Goal: Complete application form: Complete application form

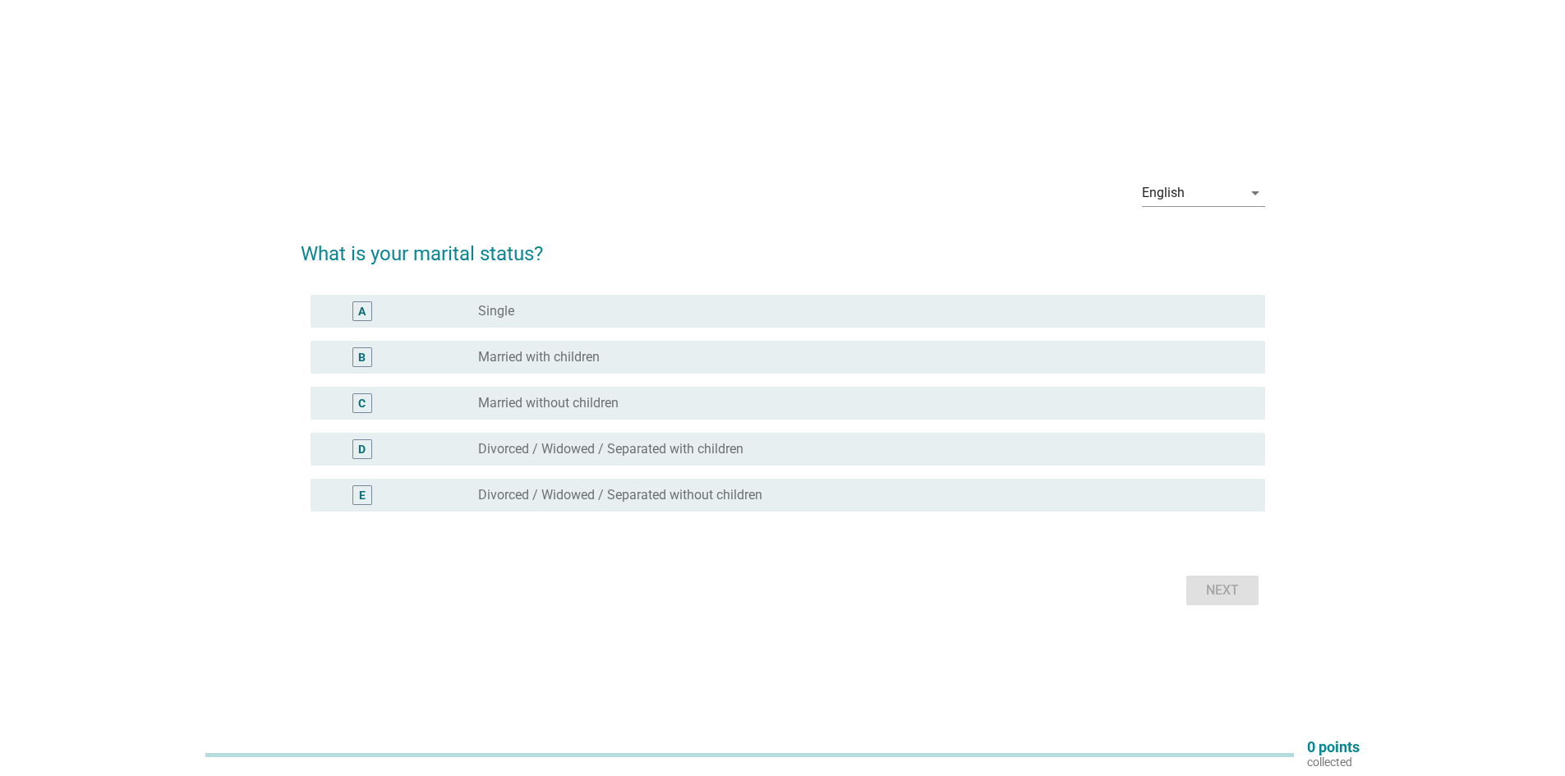
click at [666, 206] on div "English arrow_drop_down" at bounding box center [783, 195] width 965 height 56
click at [382, 361] on div "B" at bounding box center [362, 358] width 77 height 20
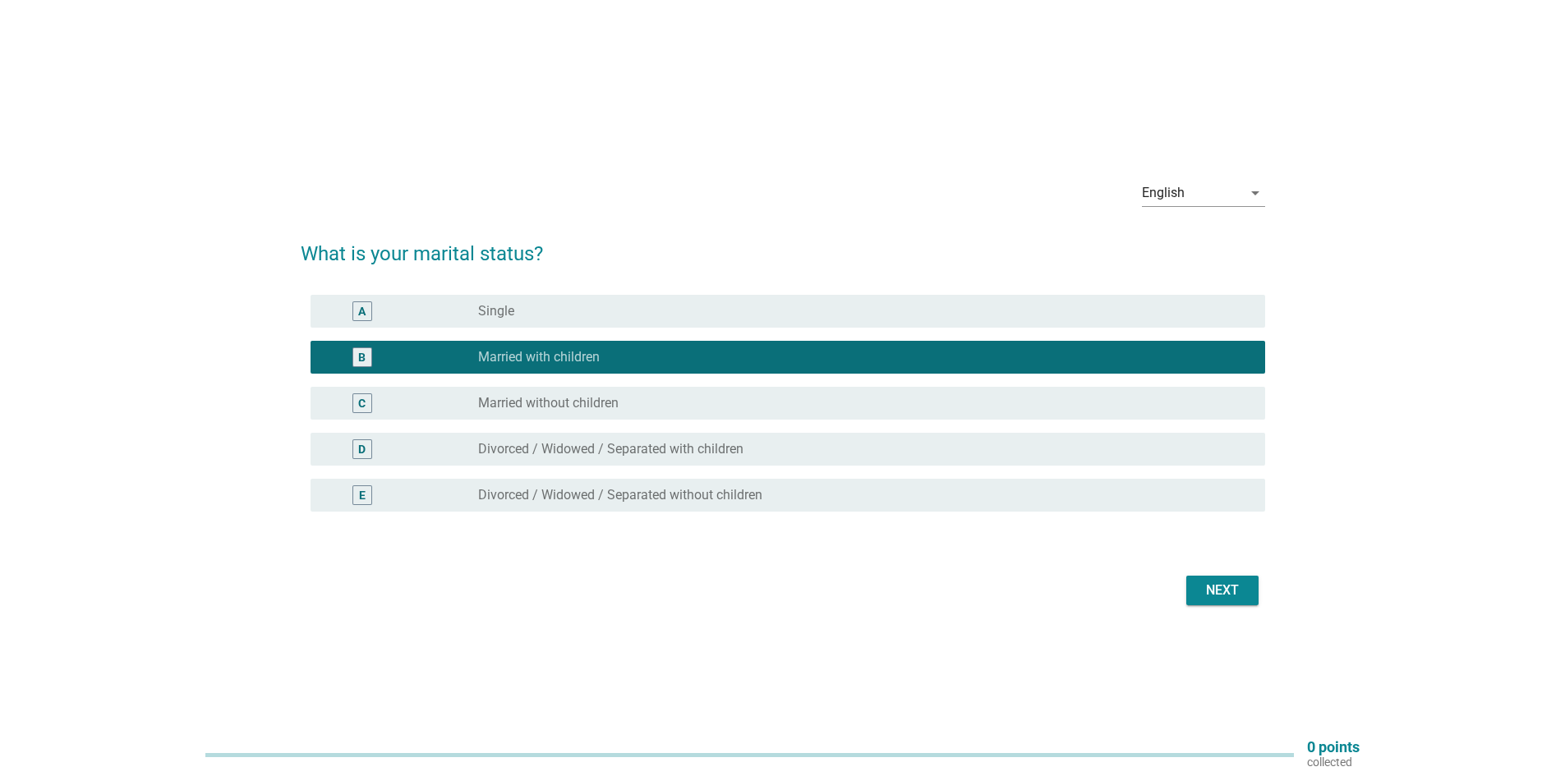
click at [1222, 602] on button "Next" at bounding box center [1222, 591] width 72 height 30
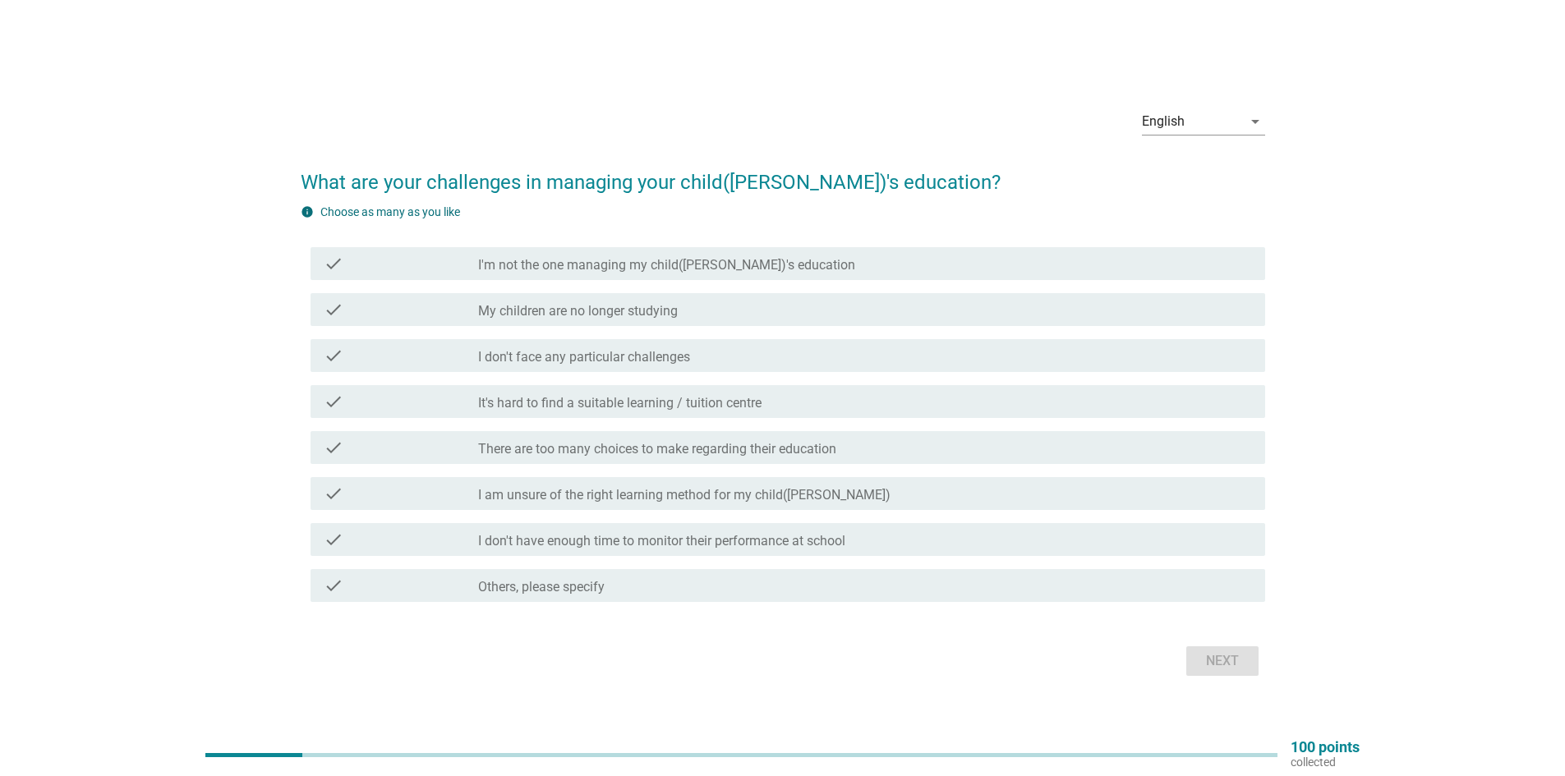
click at [385, 259] on div "check" at bounding box center [401, 264] width 154 height 20
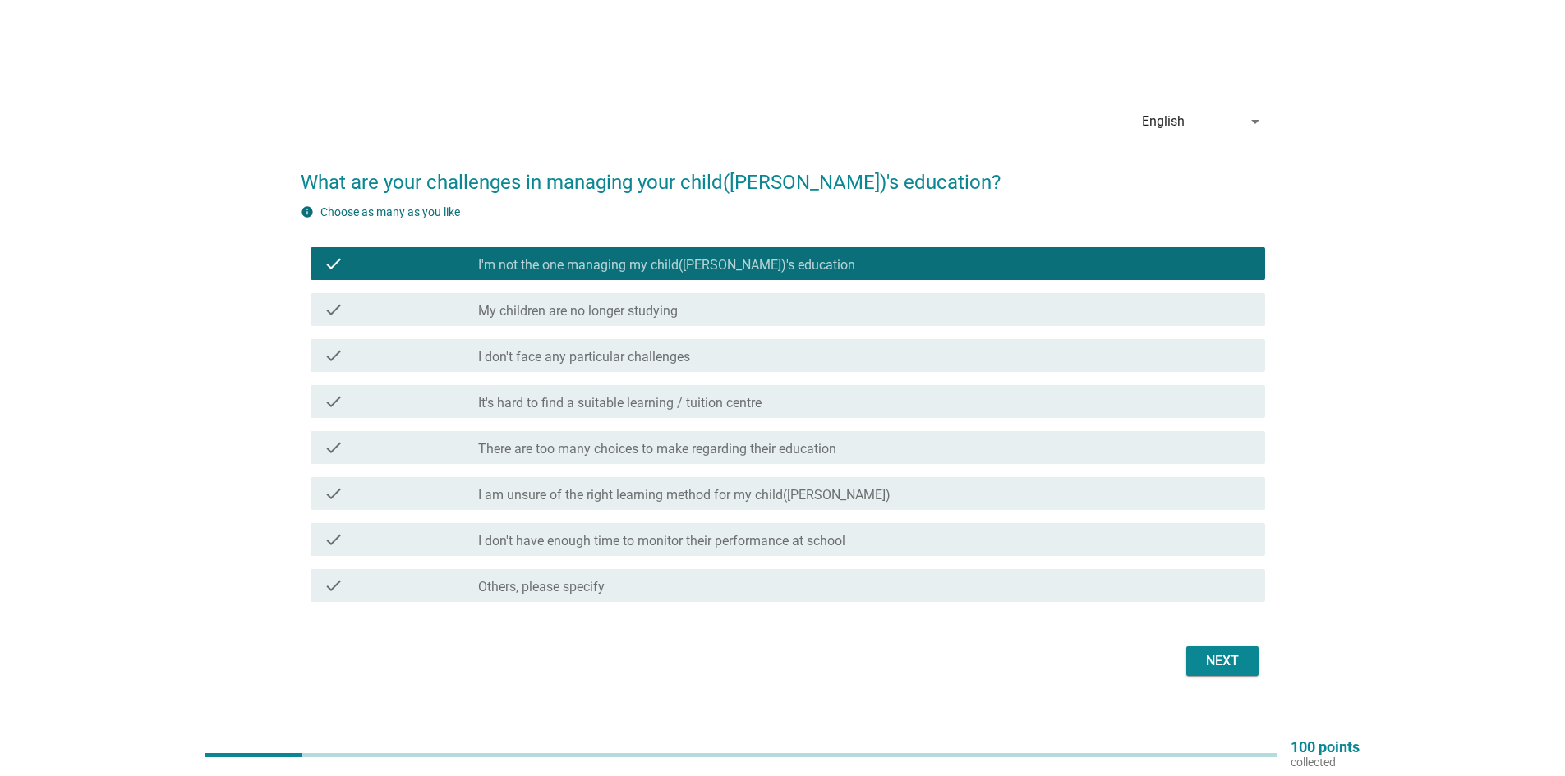
click at [592, 404] on label "It's hard to find a suitable learning / tuition centre" at bounding box center [619, 403] width 283 height 16
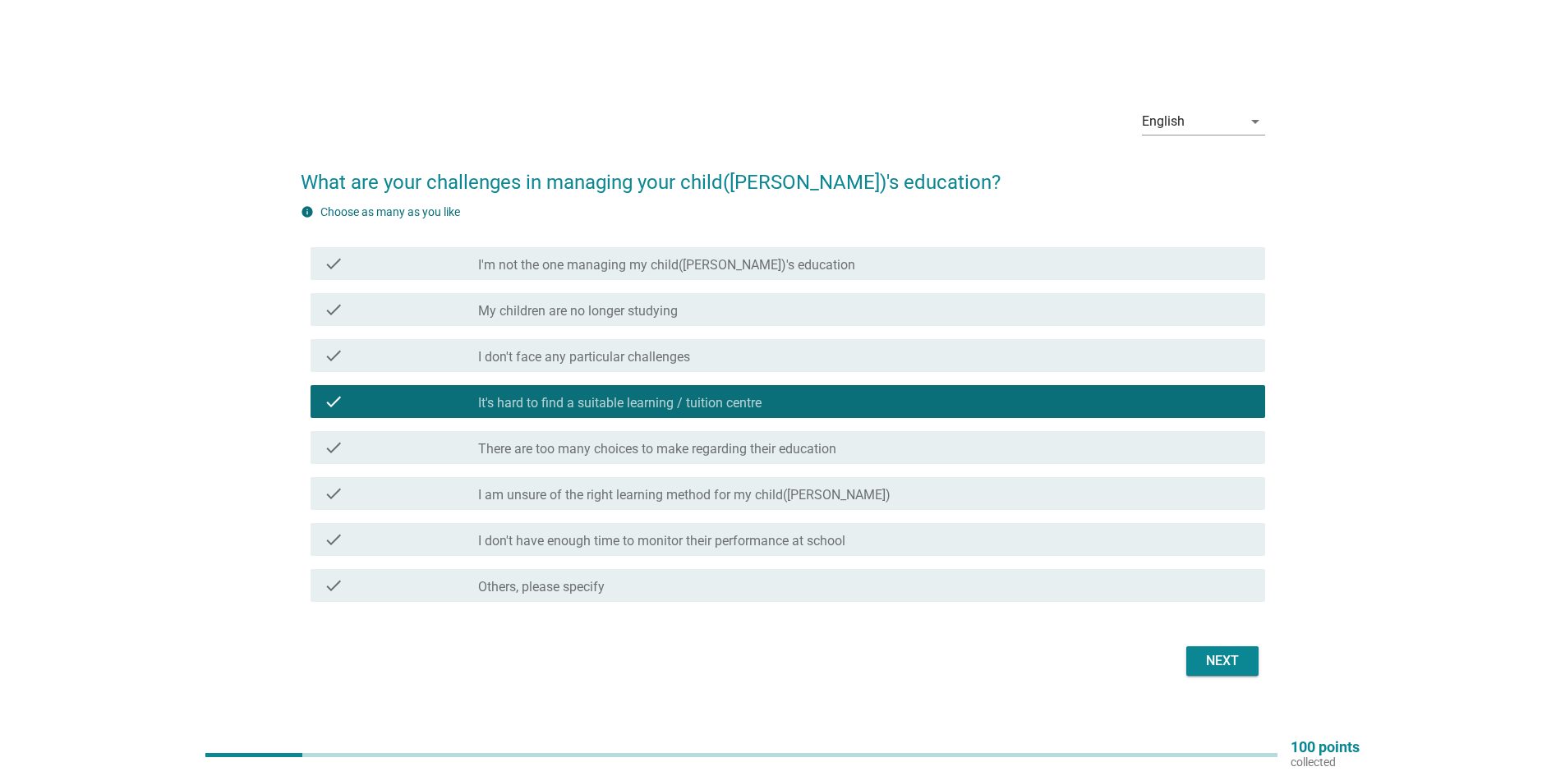
click at [1216, 658] on div "Next" at bounding box center [1223, 662] width 46 height 20
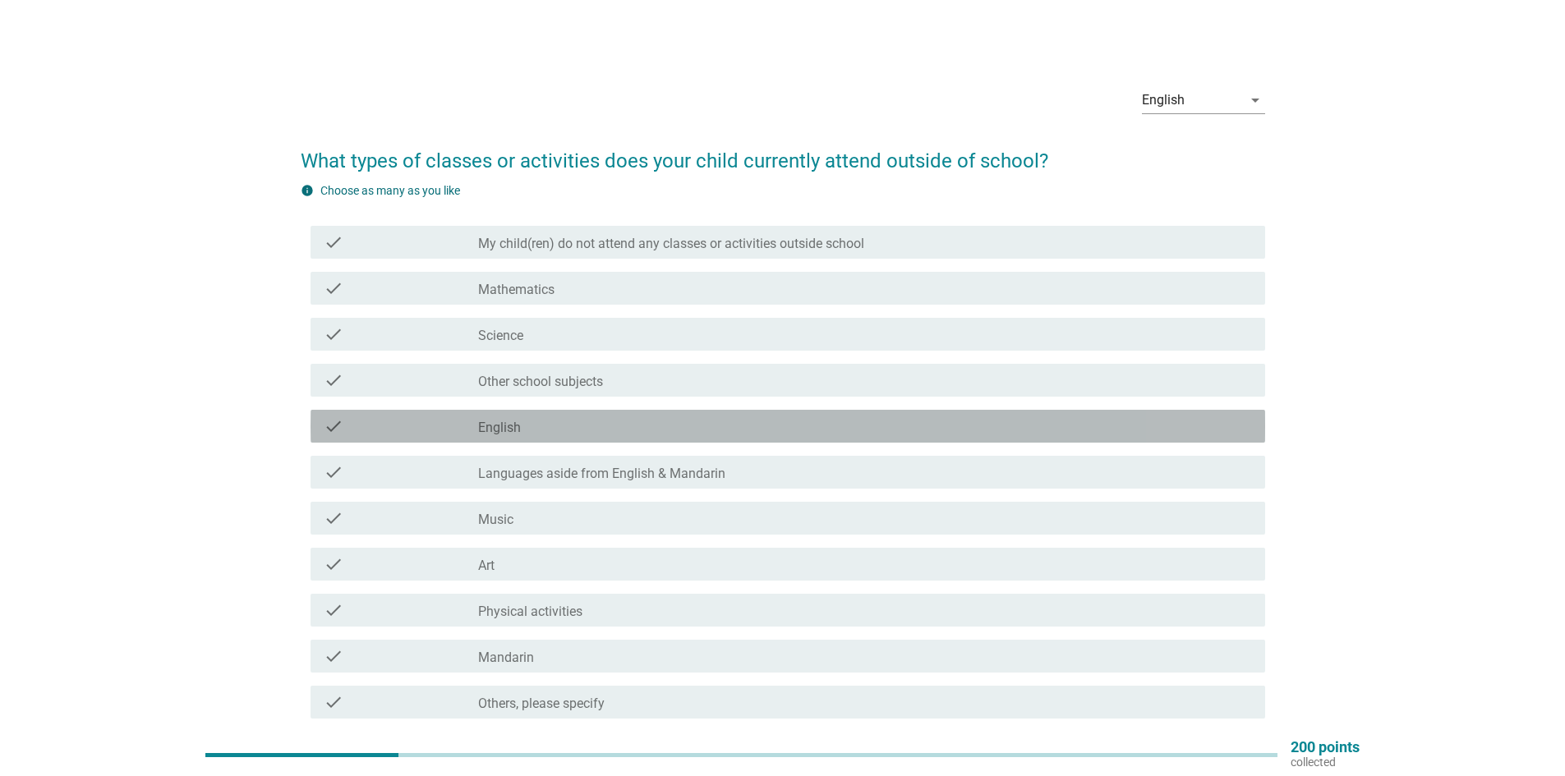
click at [516, 428] on label "English" at bounding box center [499, 428] width 43 height 16
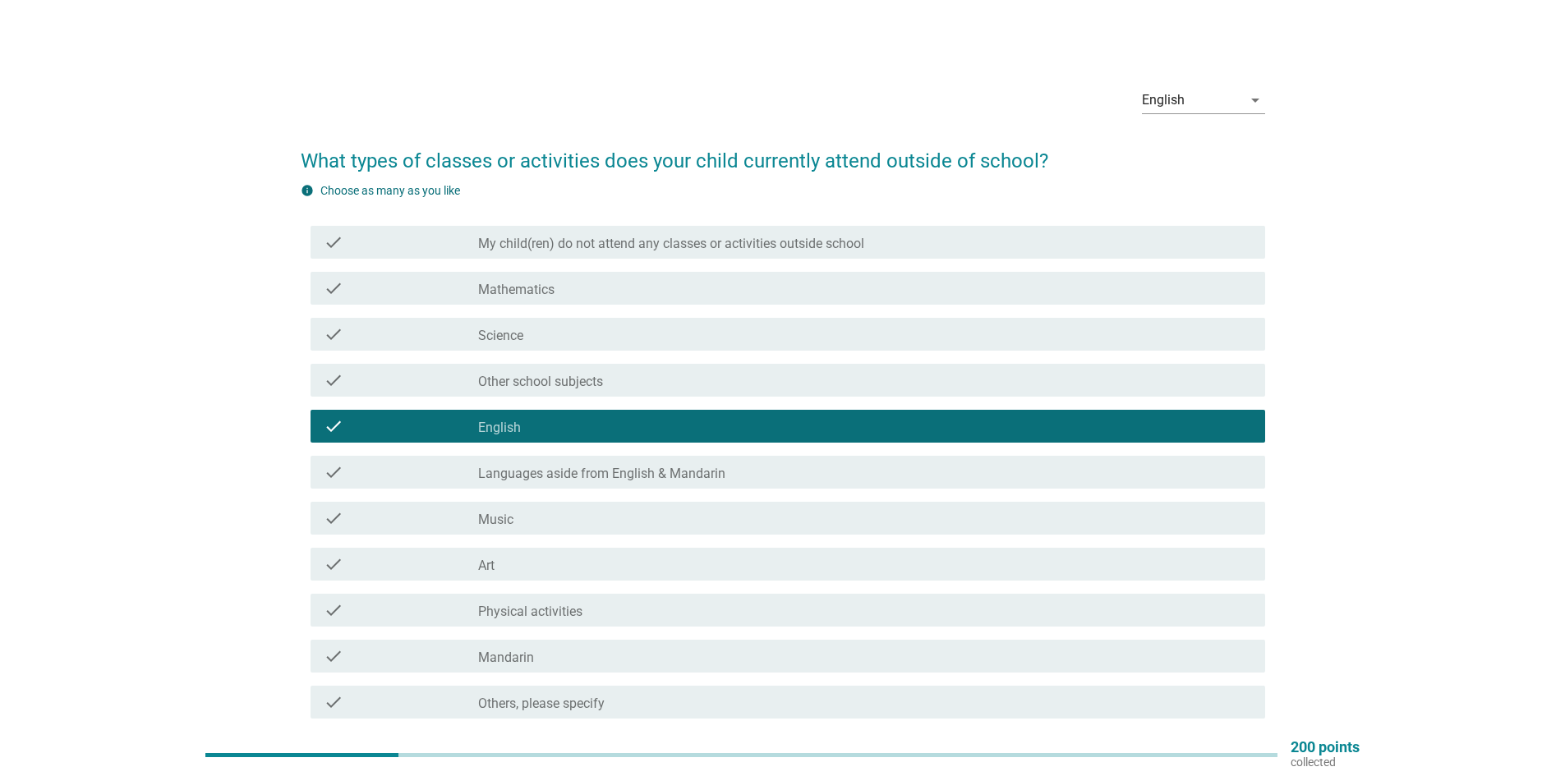
click at [525, 296] on label "Mathematics" at bounding box center [516, 290] width 76 height 16
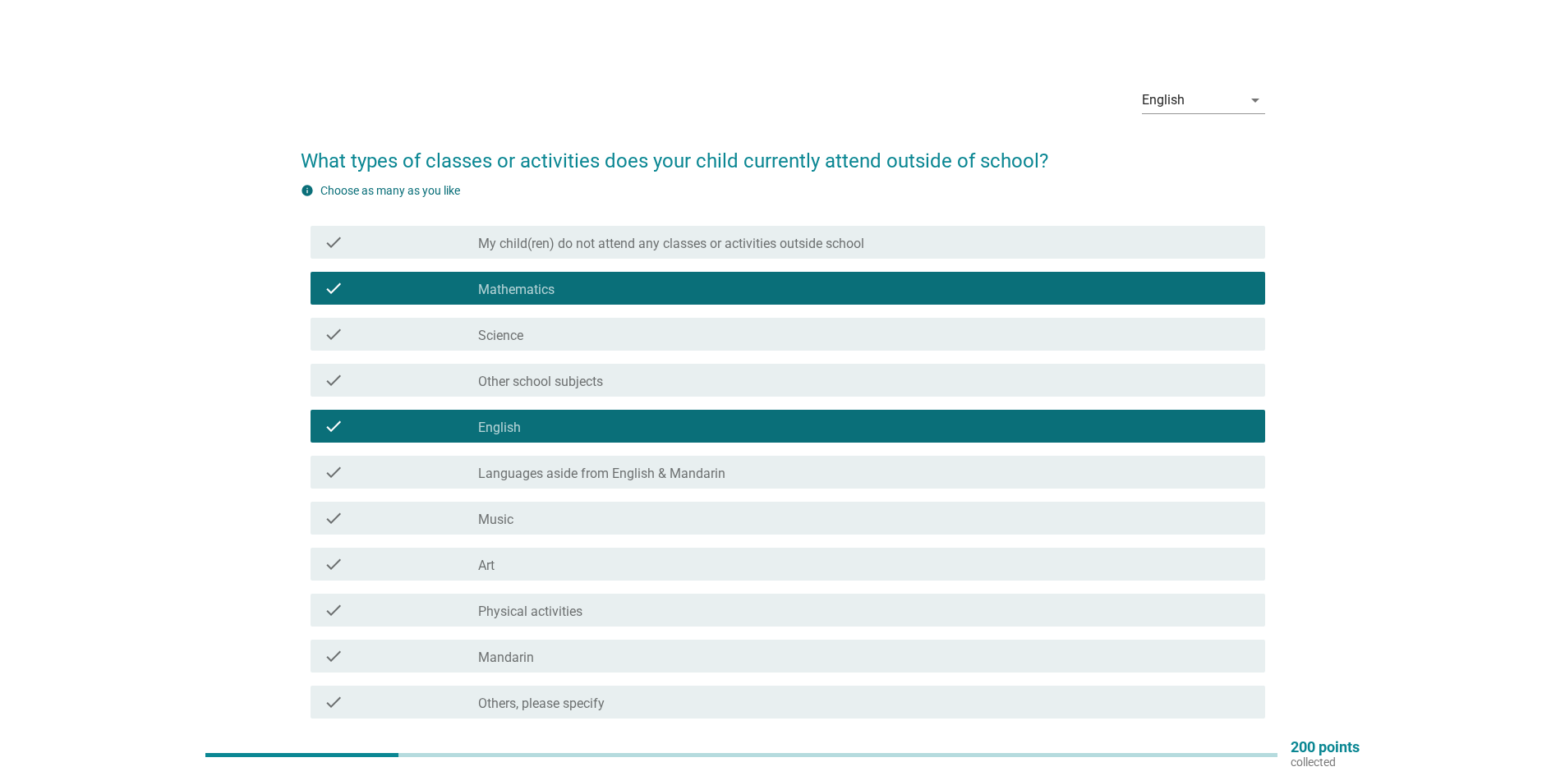
click at [584, 525] on div "check_box_outline_blank Music" at bounding box center [865, 519] width 774 height 20
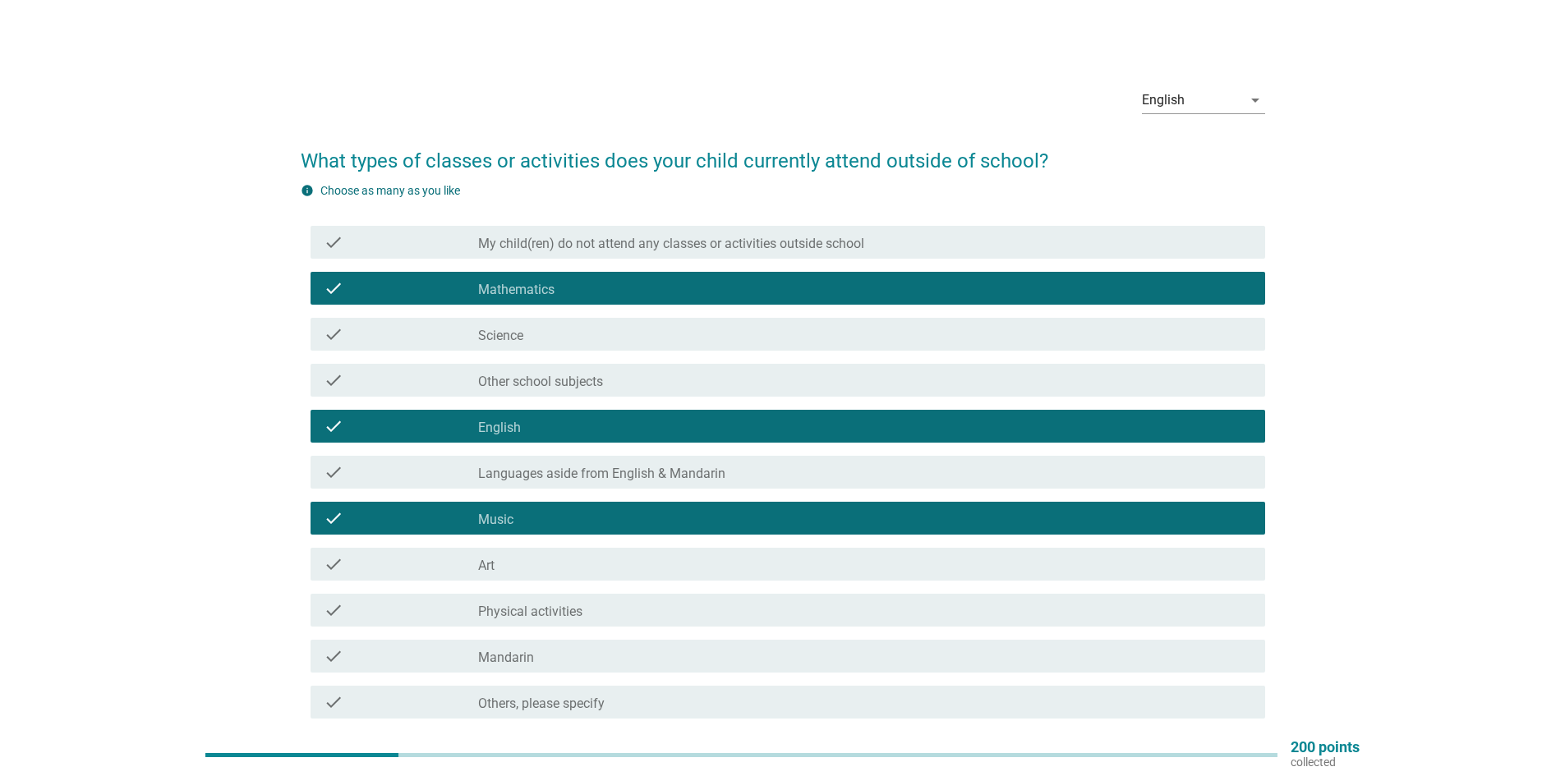
click at [624, 661] on div "check_box_outline_blank Mandarin" at bounding box center [865, 657] width 774 height 20
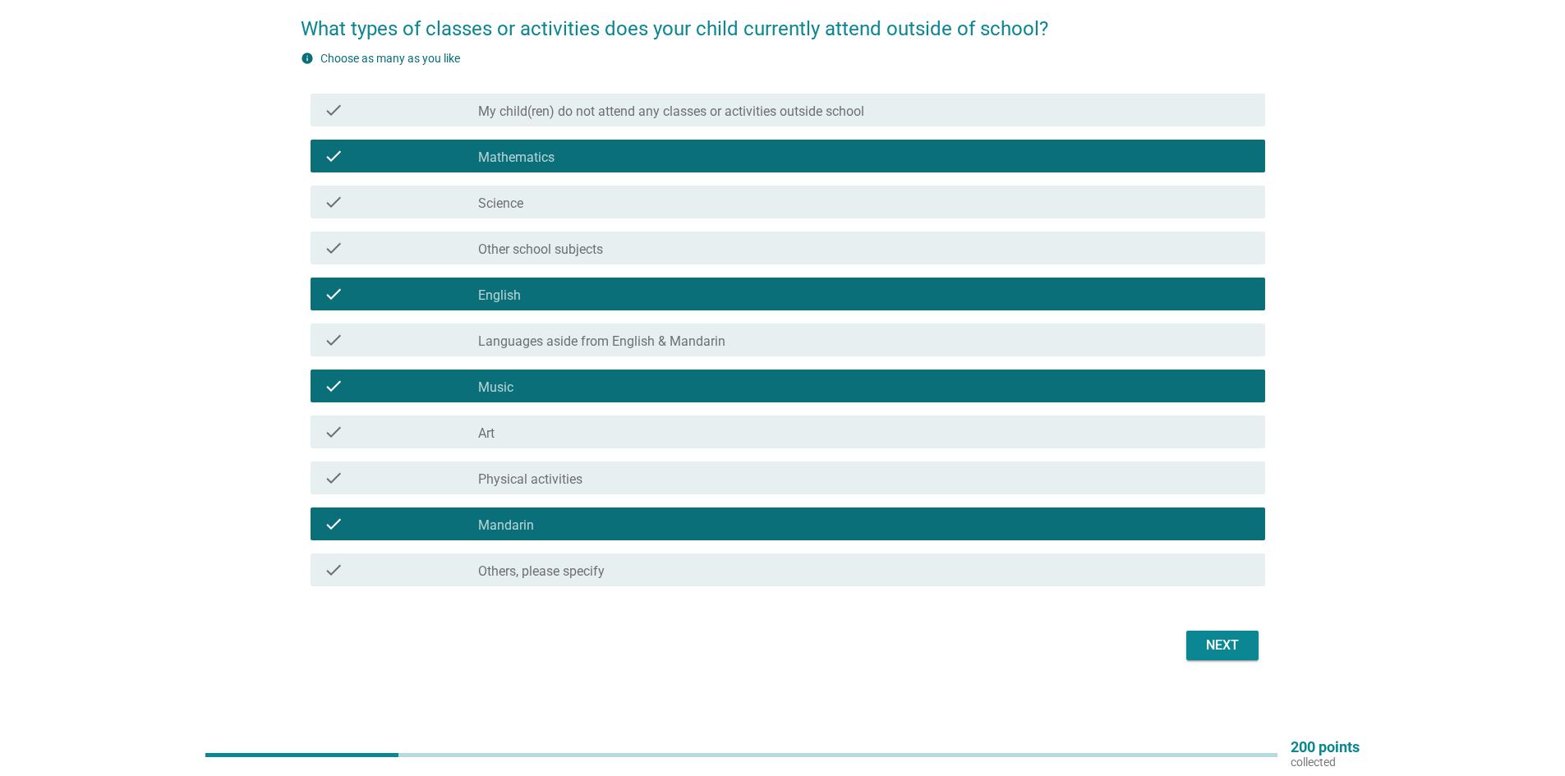
scroll to position [138, 0]
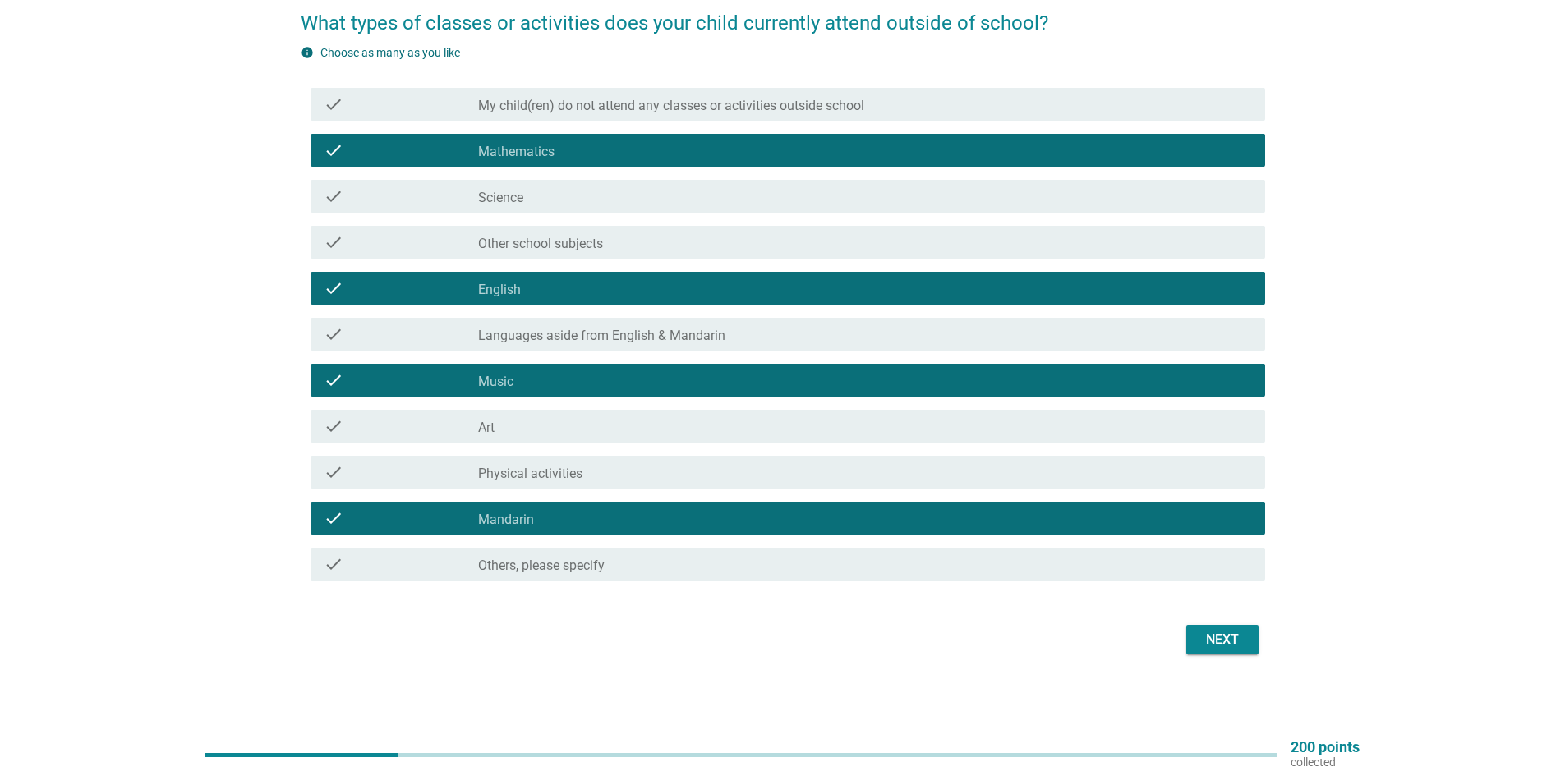
click at [1234, 645] on div "Next" at bounding box center [1223, 640] width 46 height 20
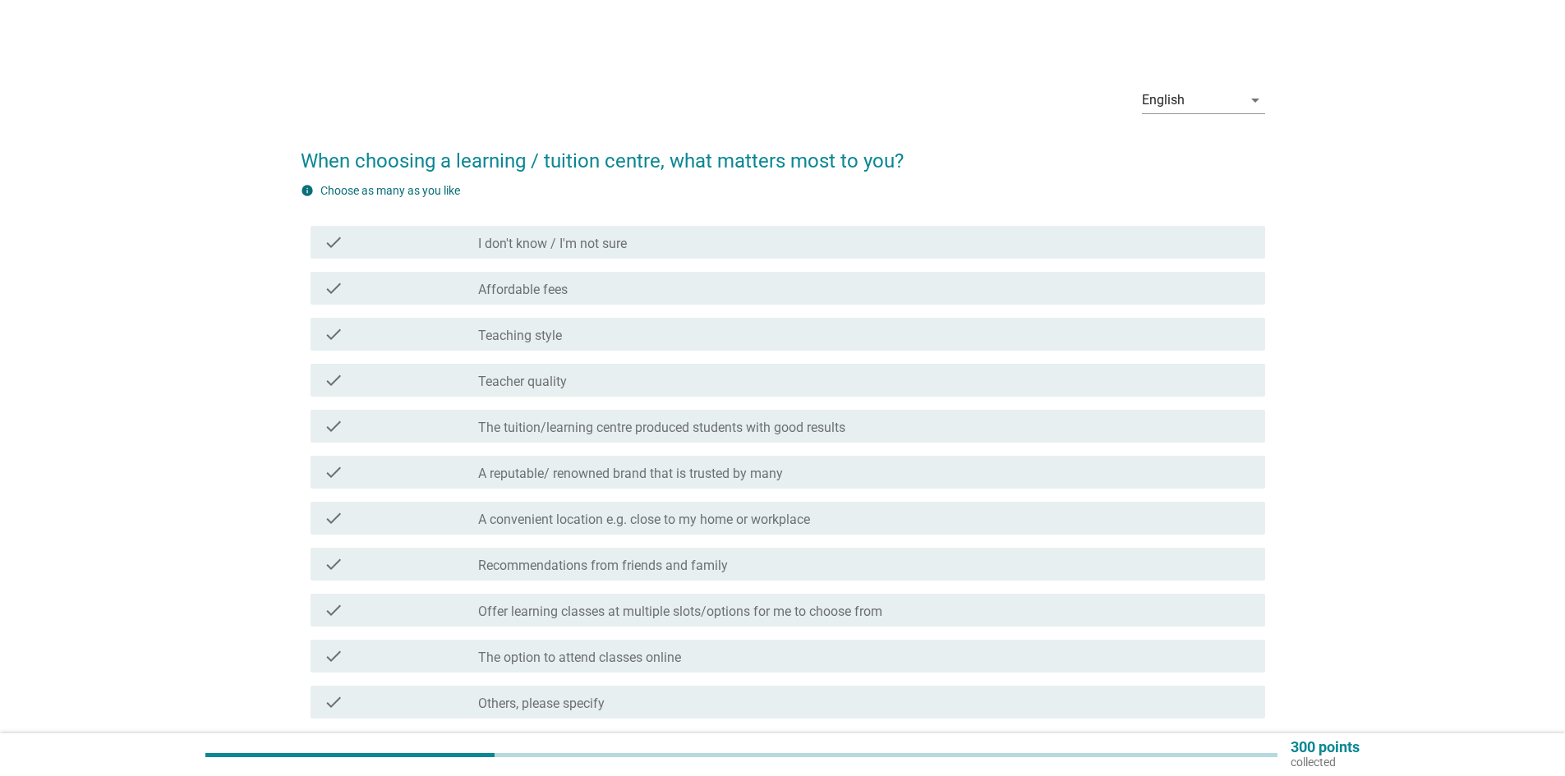
click at [359, 379] on div "check" at bounding box center [401, 381] width 154 height 20
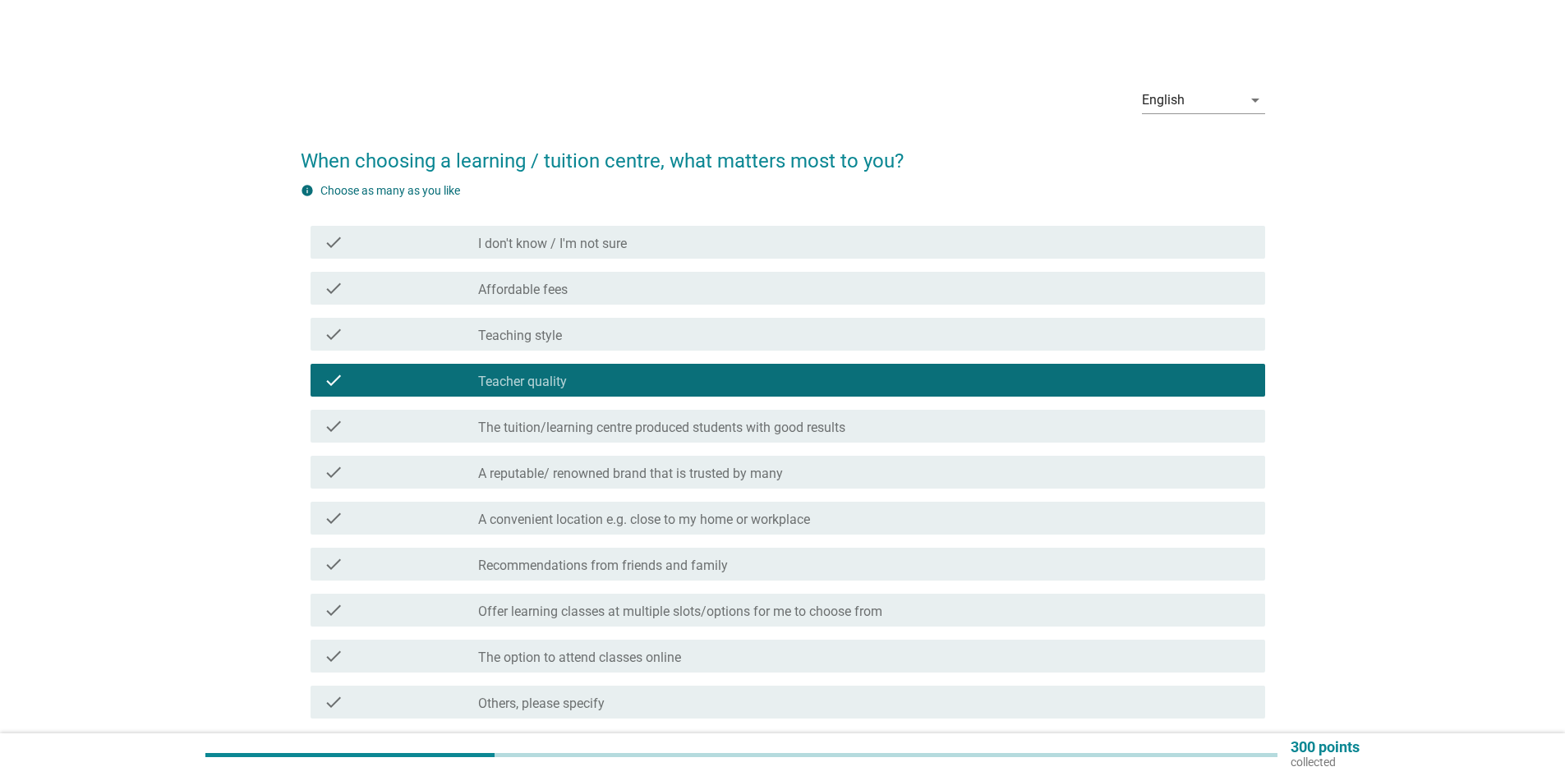
click at [398, 431] on div "check" at bounding box center [401, 427] width 154 height 20
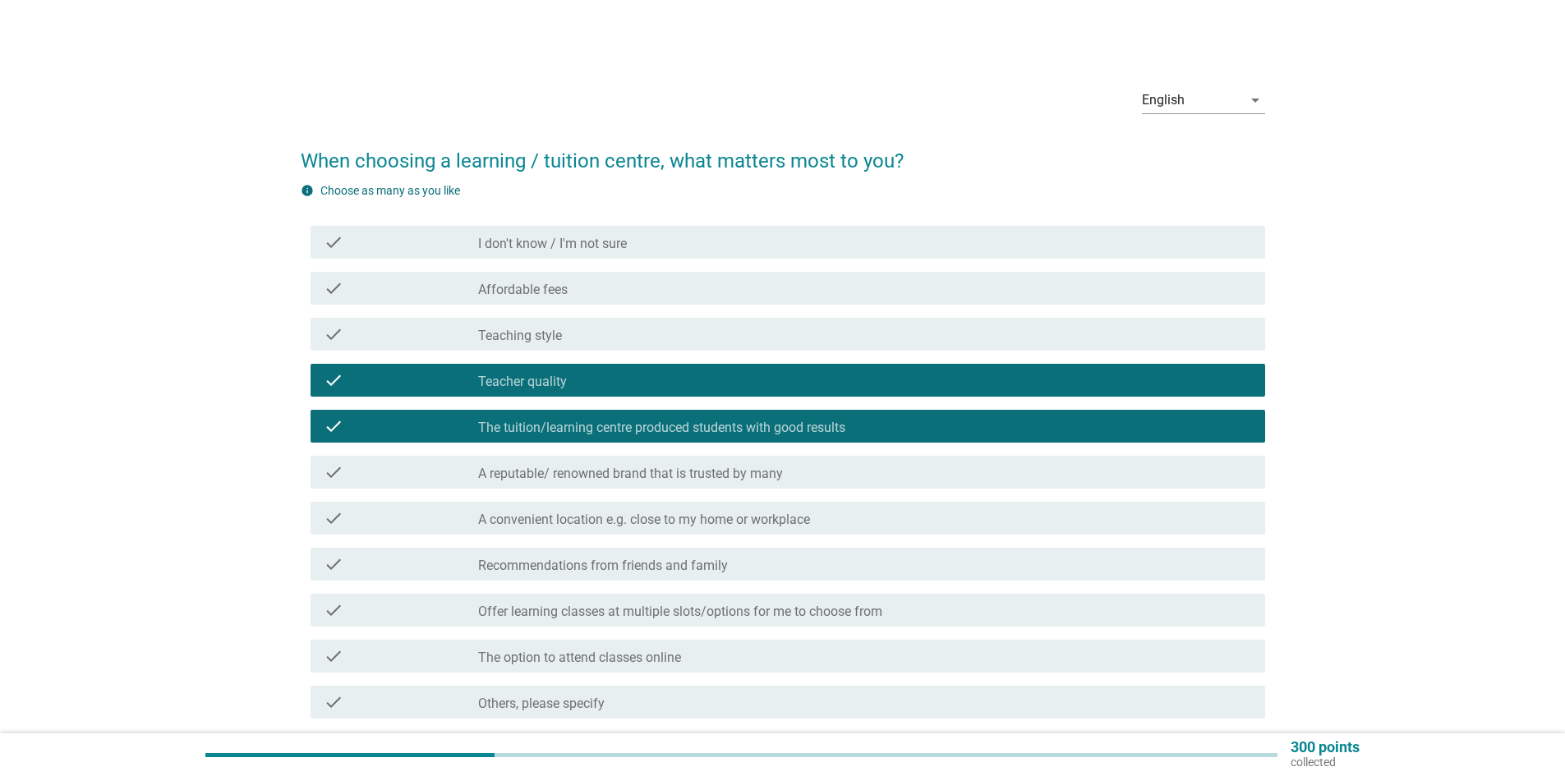
click at [446, 523] on div "check" at bounding box center [401, 519] width 154 height 20
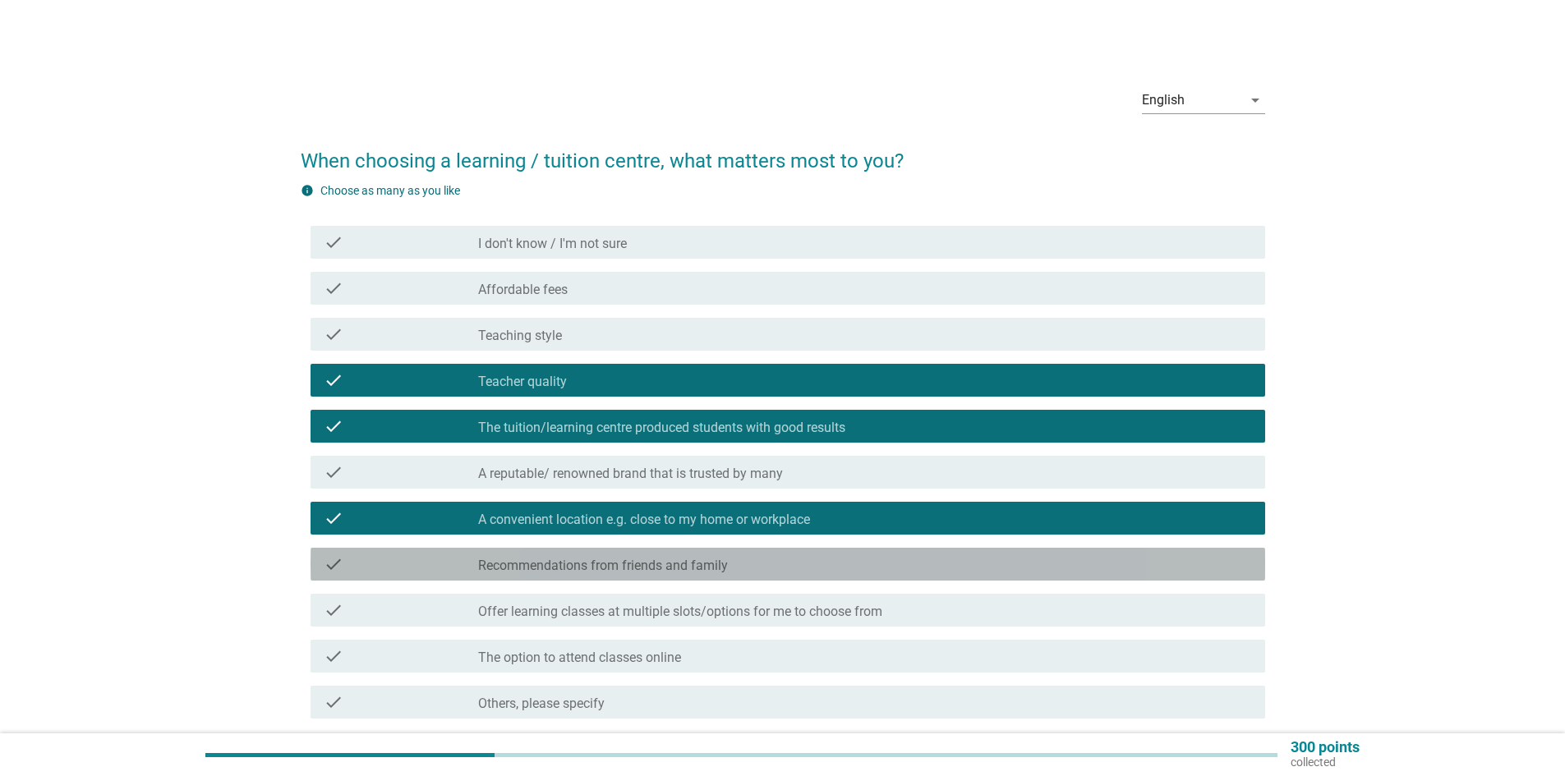
click at [477, 574] on div "check check_box_outline_blank Recommendations from friends and family" at bounding box center [788, 564] width 955 height 33
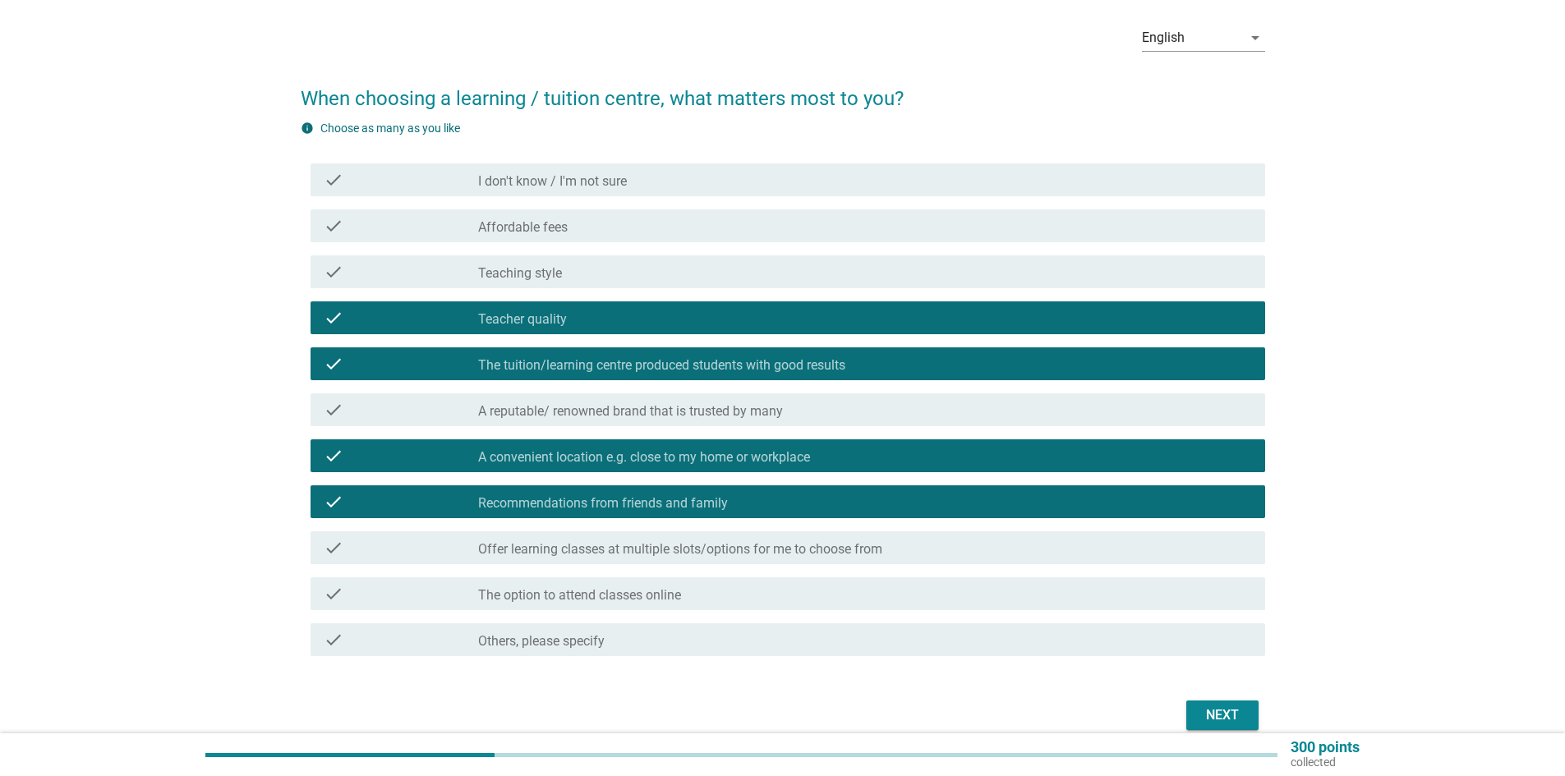
scroll to position [138, 0]
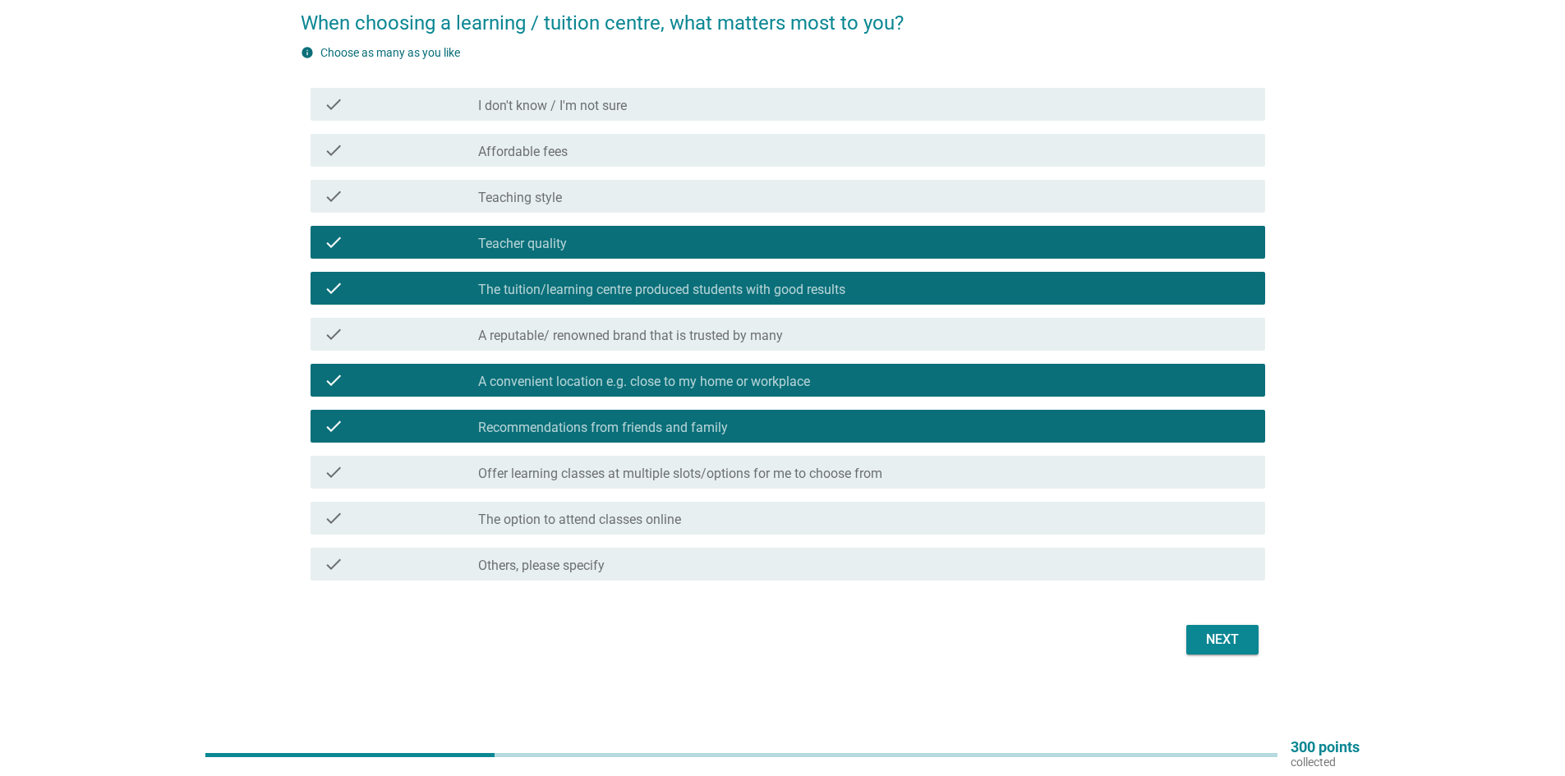
click at [1231, 652] on button "Next" at bounding box center [1222, 640] width 72 height 30
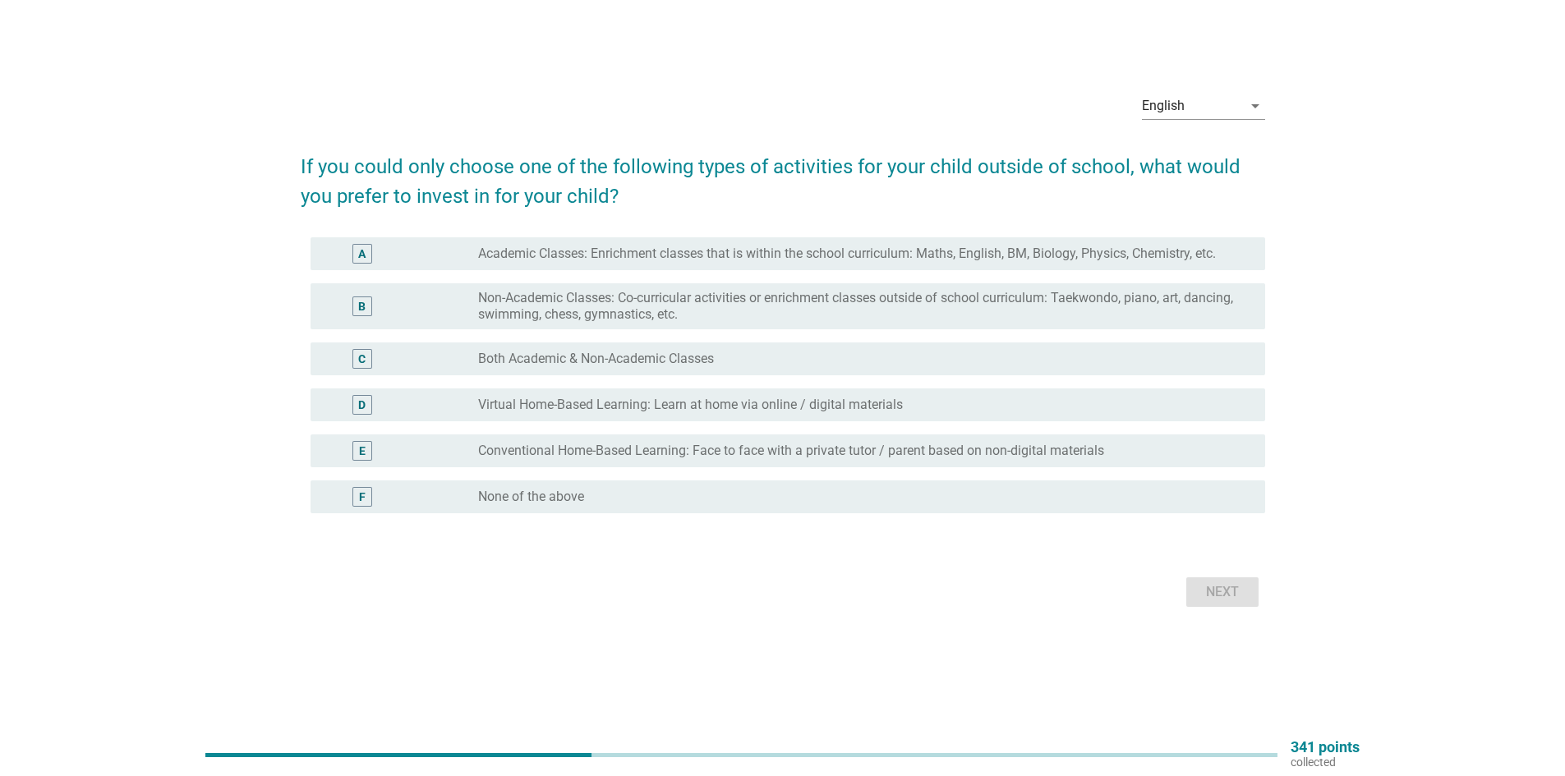
scroll to position [0, 0]
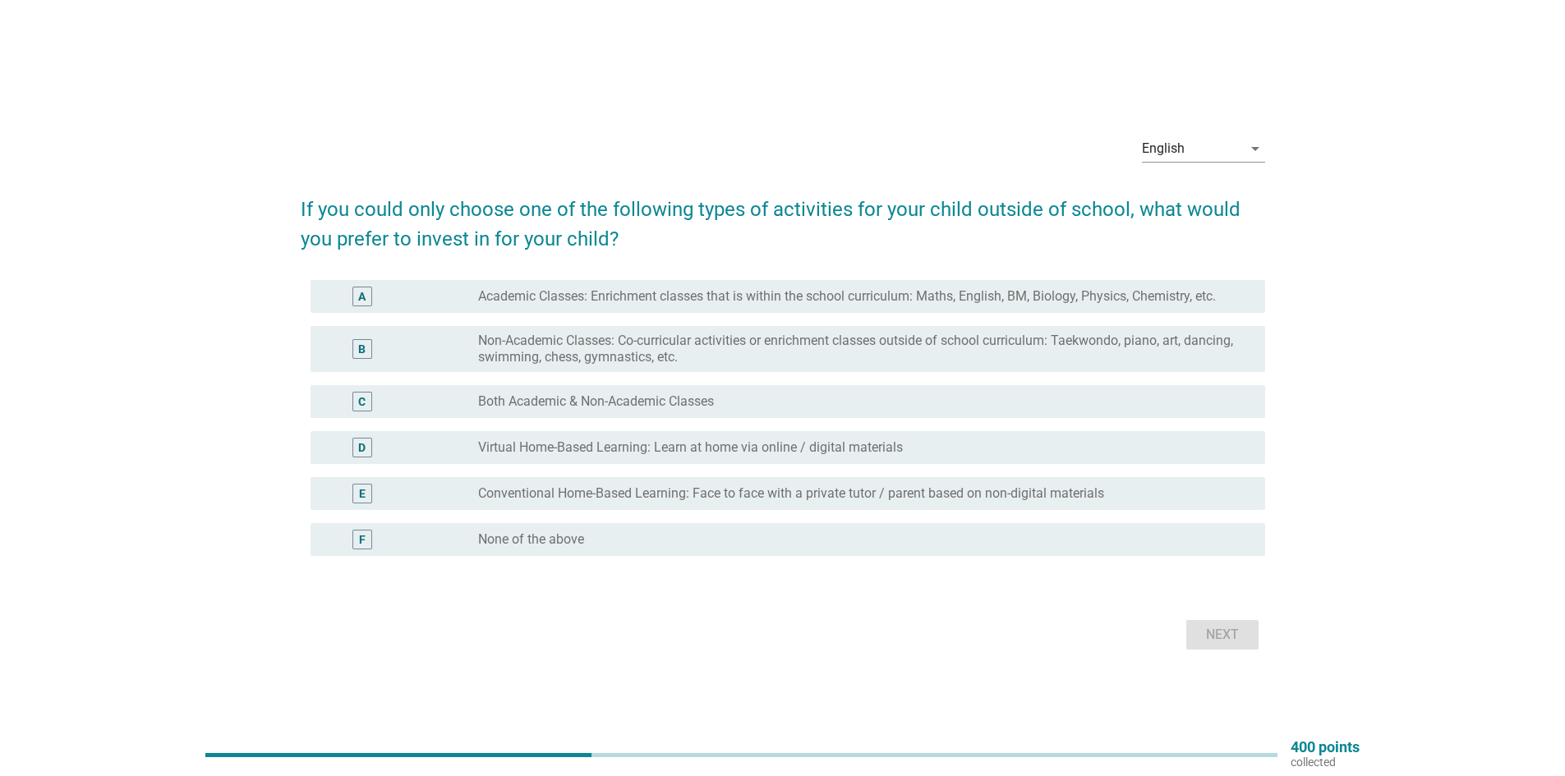
click at [543, 295] on label "Academic Classes: Enrichment classes that is within the school curriculum: Math…" at bounding box center [847, 296] width 738 height 16
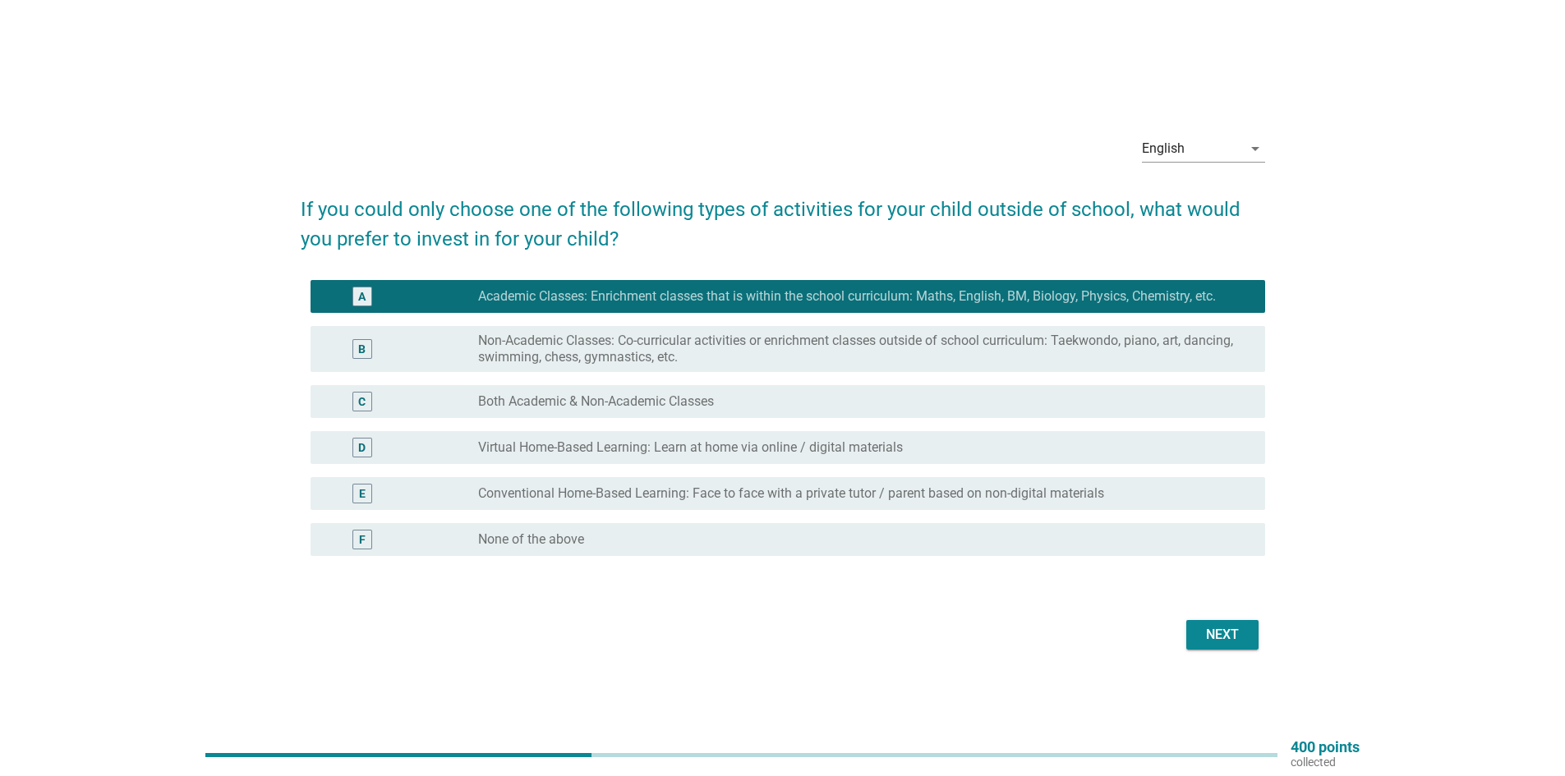
click at [442, 343] on div "B" at bounding box center [401, 349] width 154 height 33
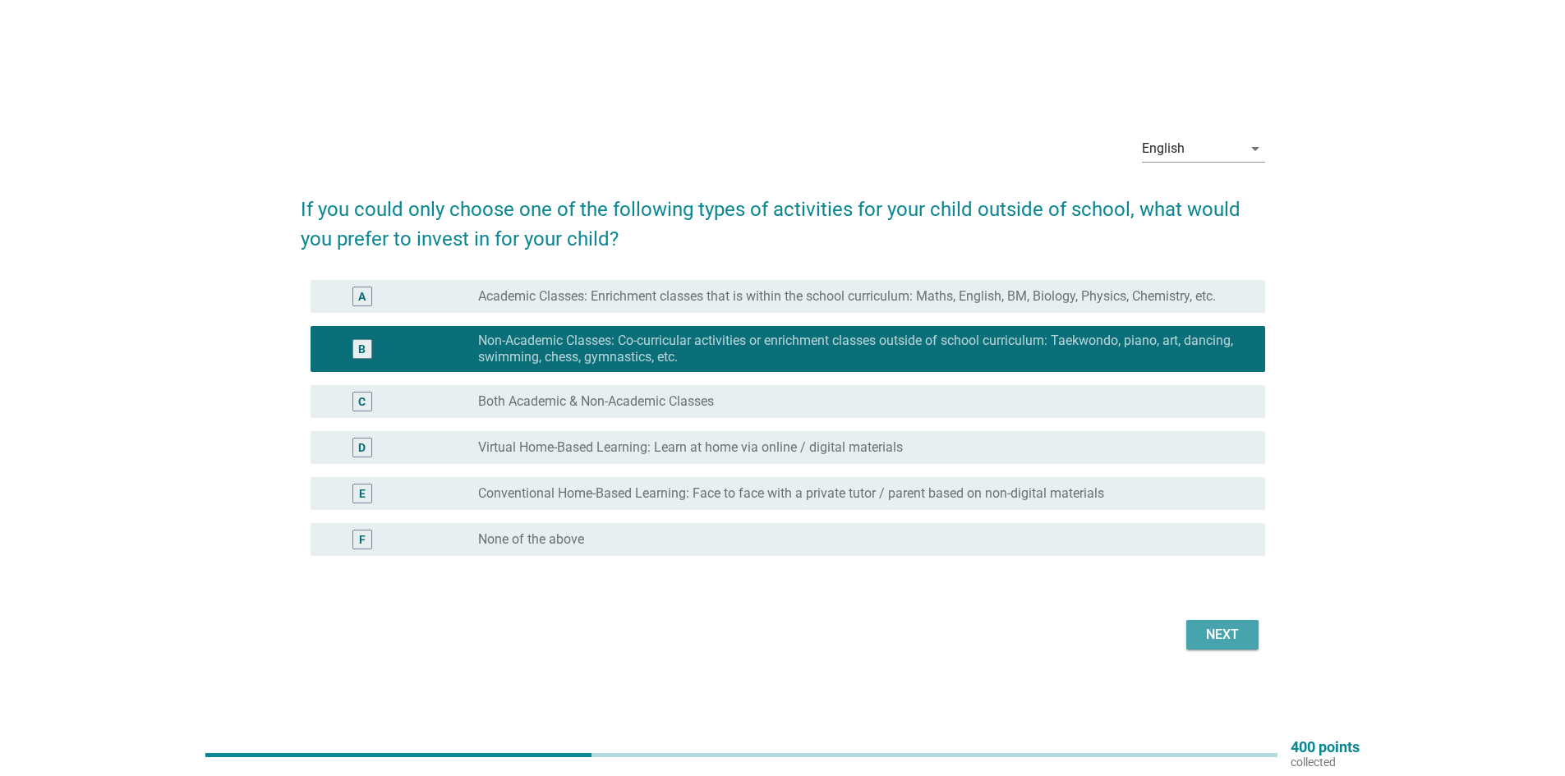
click at [1225, 647] on button "Next" at bounding box center [1222, 635] width 72 height 30
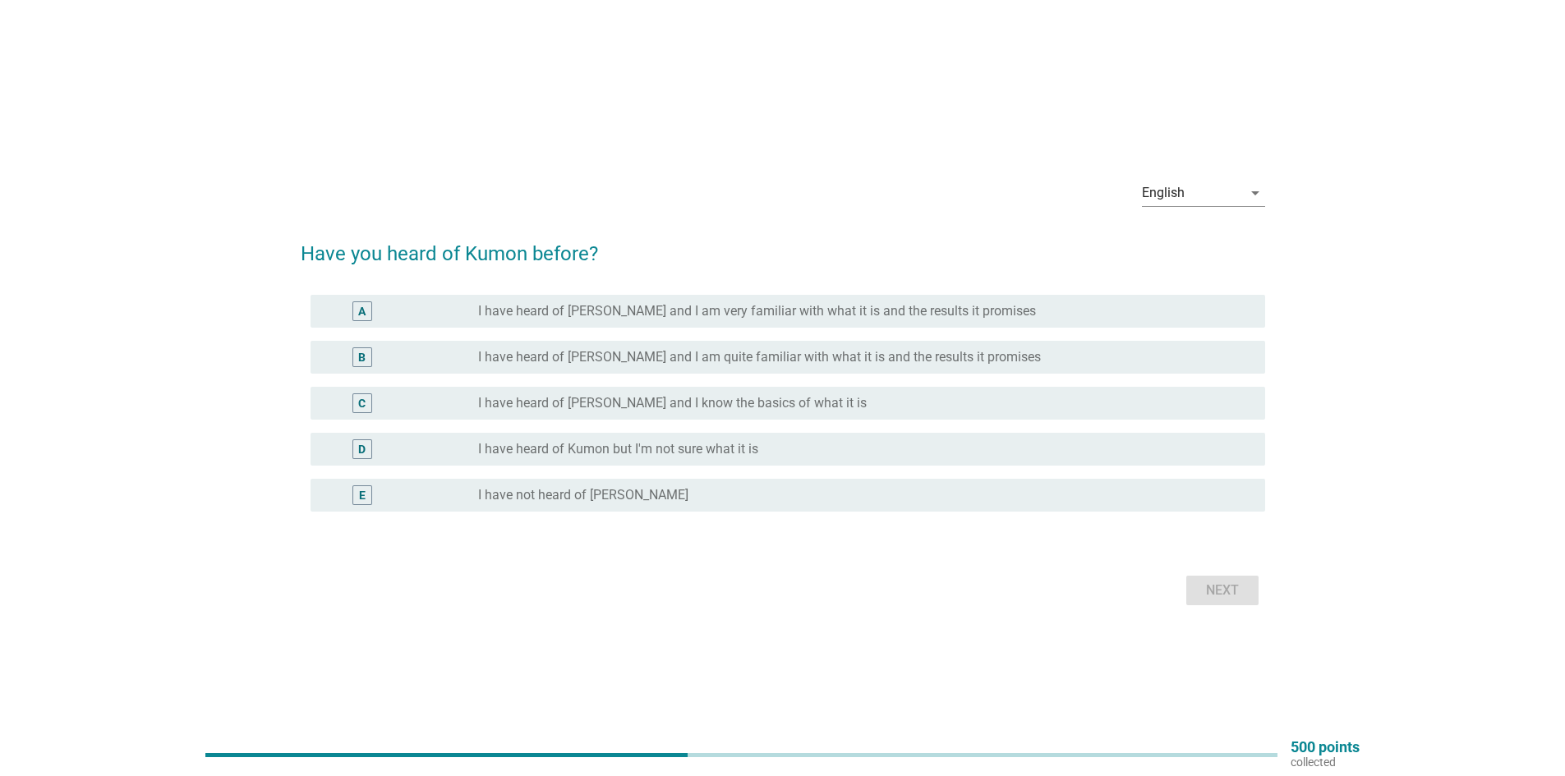
click at [493, 500] on label "I have not heard of [PERSON_NAME]" at bounding box center [583, 495] width 210 height 16
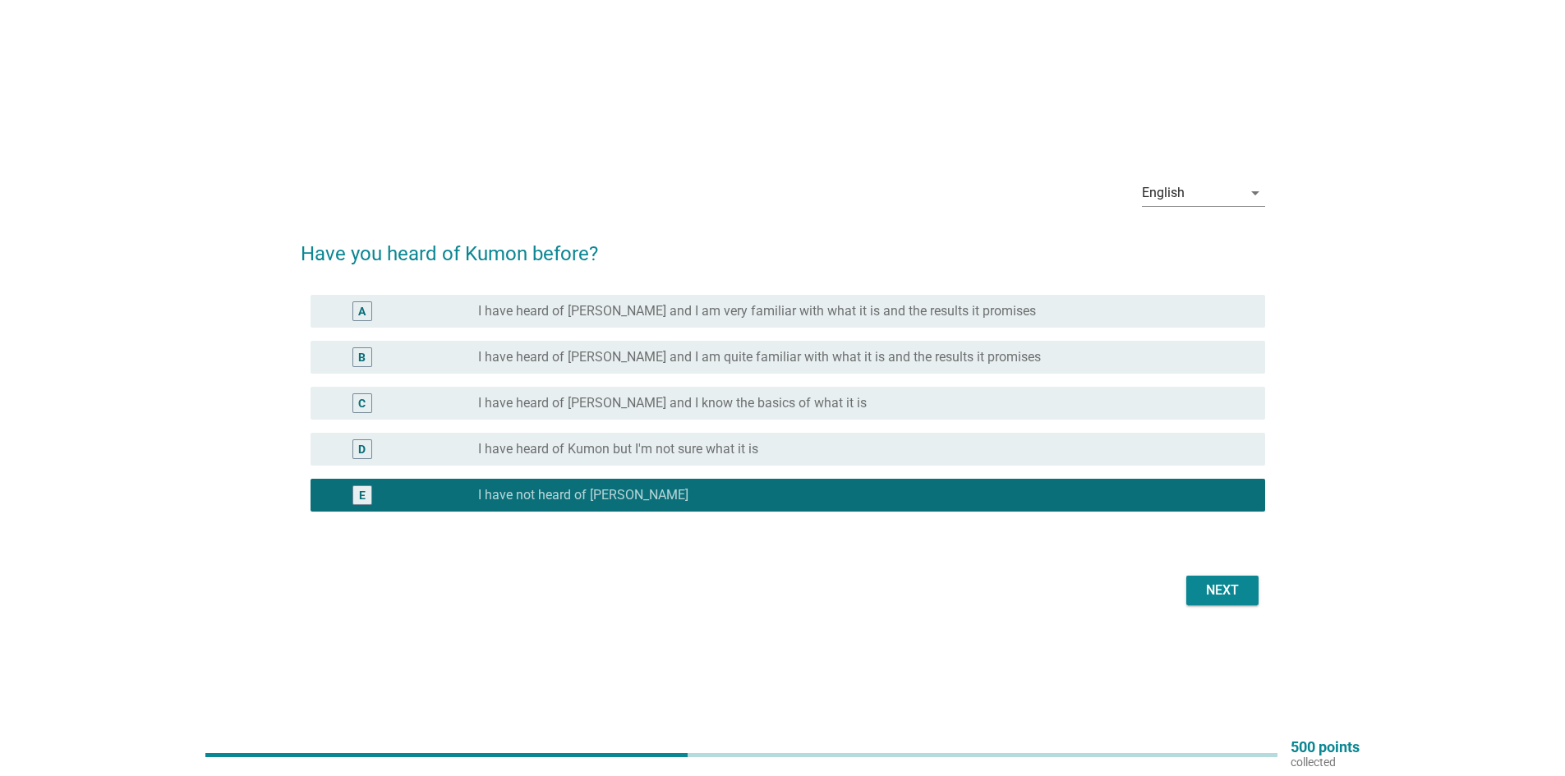
click at [1243, 589] on div "Next" at bounding box center [1223, 591] width 46 height 20
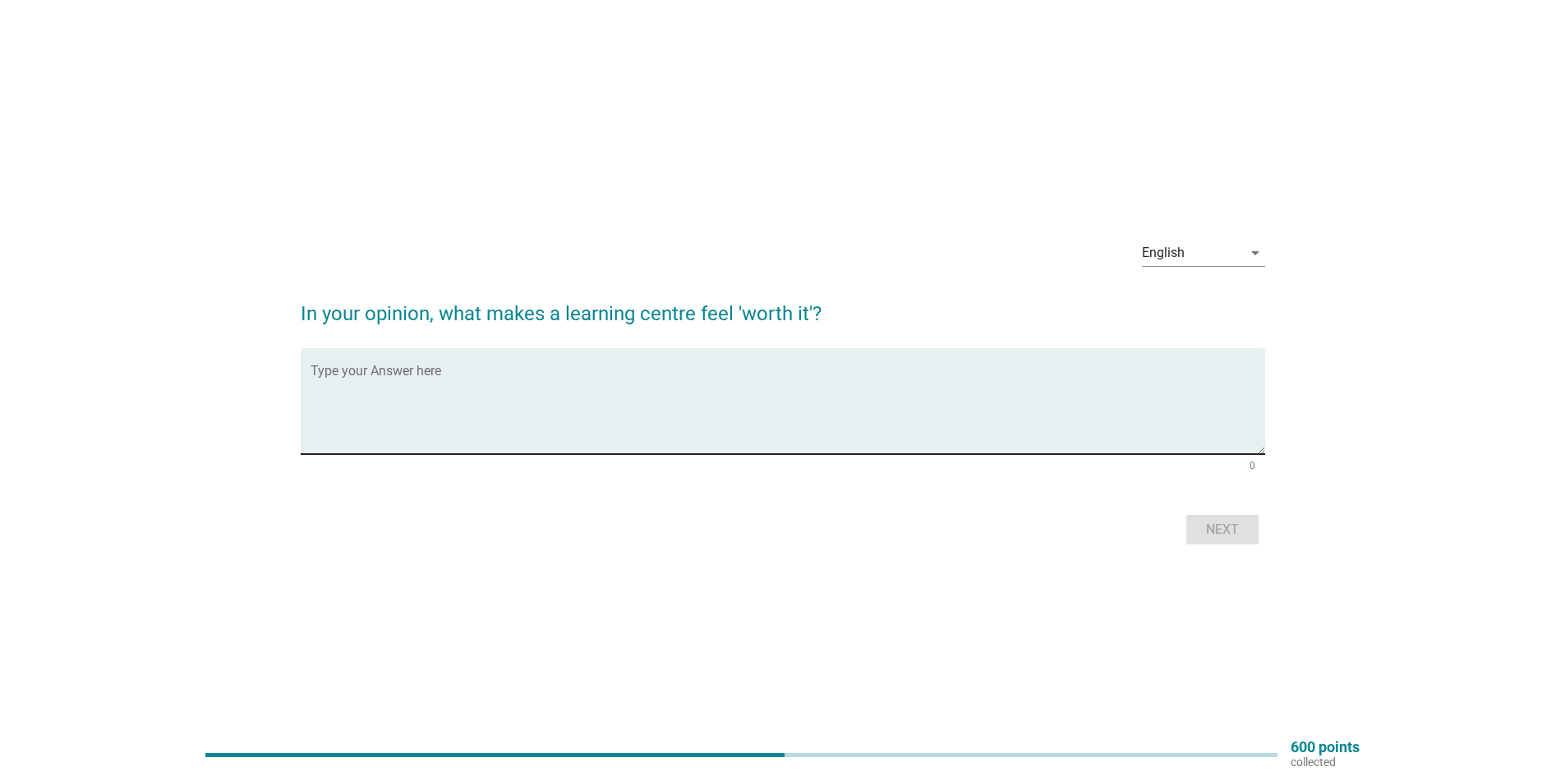
click at [494, 373] on textarea "Type your Answer here" at bounding box center [788, 411] width 955 height 86
click at [350, 382] on textarea "My chidren's results are able to improve drastically" at bounding box center [788, 411] width 955 height 86
type textarea "My children's results are able to improve drastically"
click at [1221, 536] on div "Next" at bounding box center [1223, 530] width 46 height 20
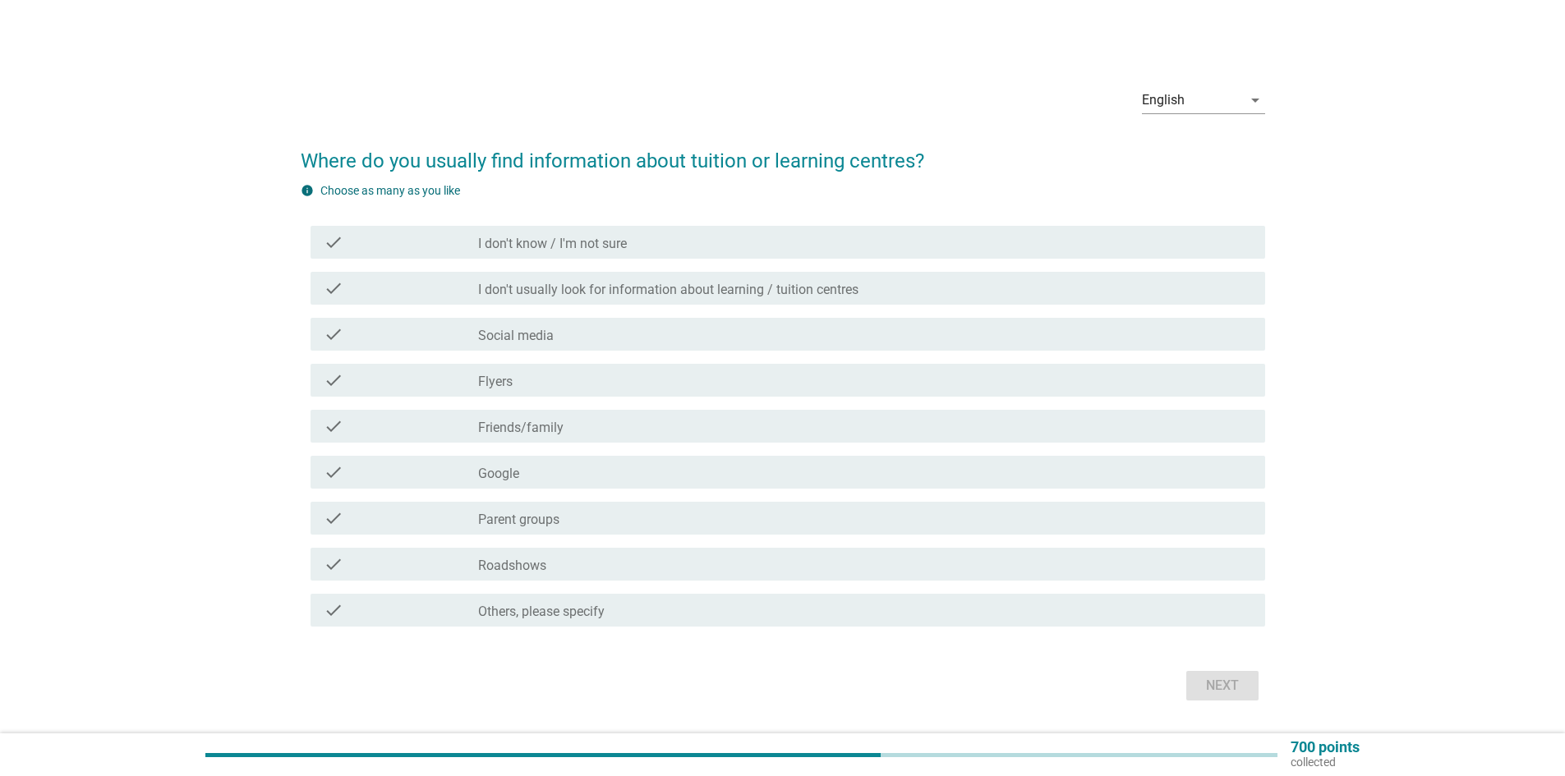
click at [392, 427] on div "check" at bounding box center [401, 427] width 154 height 20
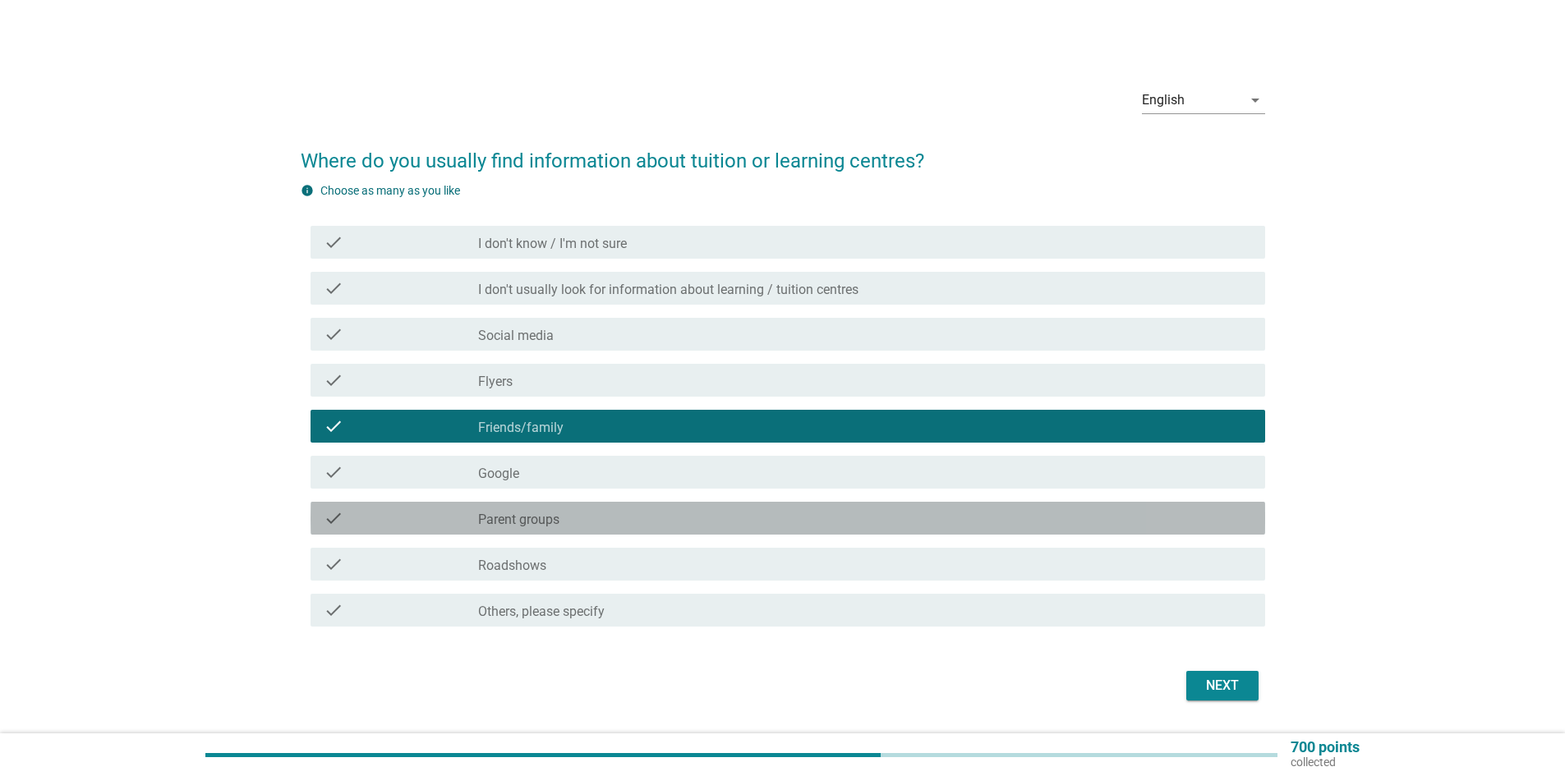
click at [624, 522] on div "check_box_outline_blank Parent groups" at bounding box center [865, 519] width 774 height 20
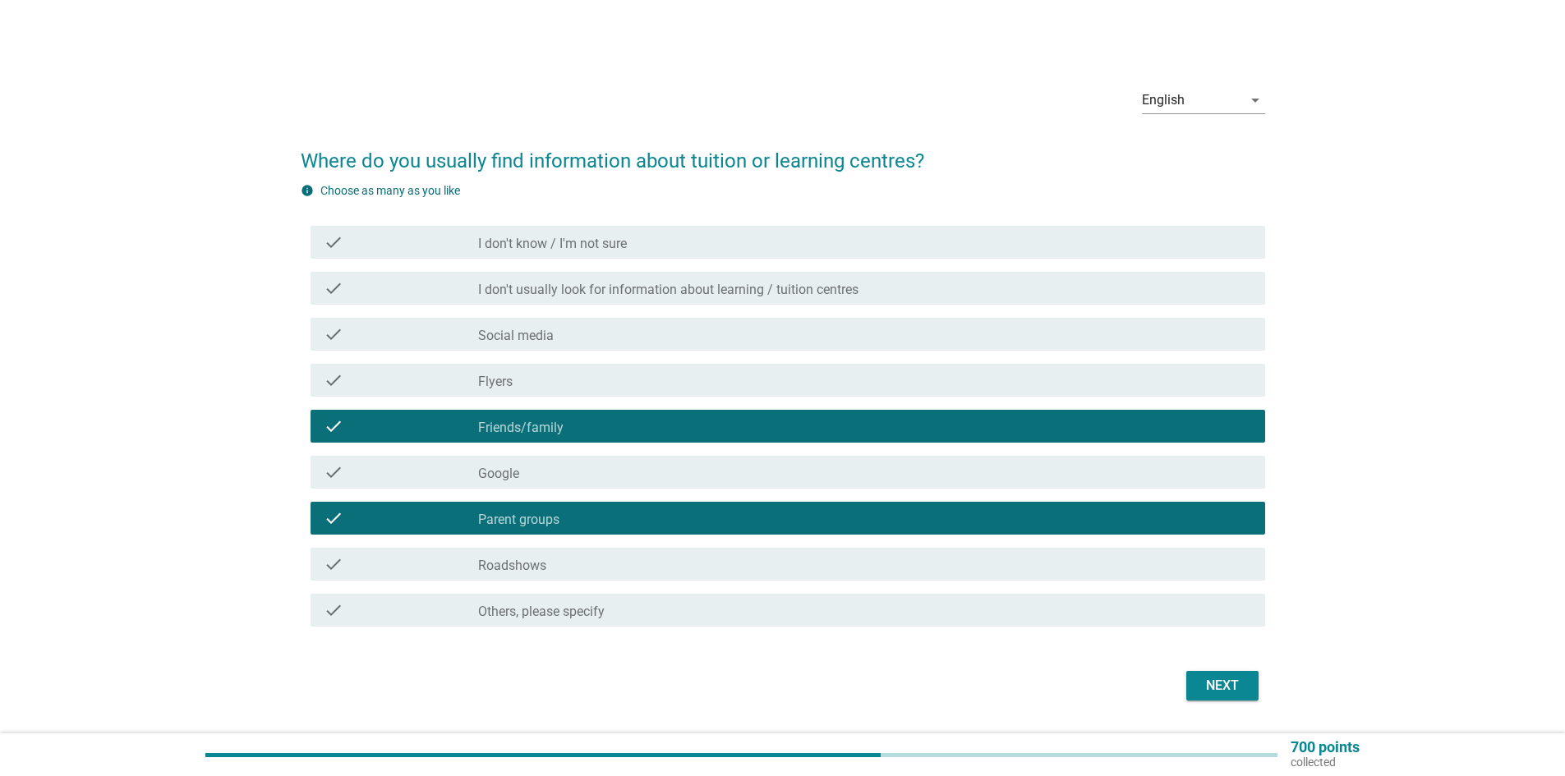
click at [1221, 696] on button "Next" at bounding box center [1222, 686] width 72 height 30
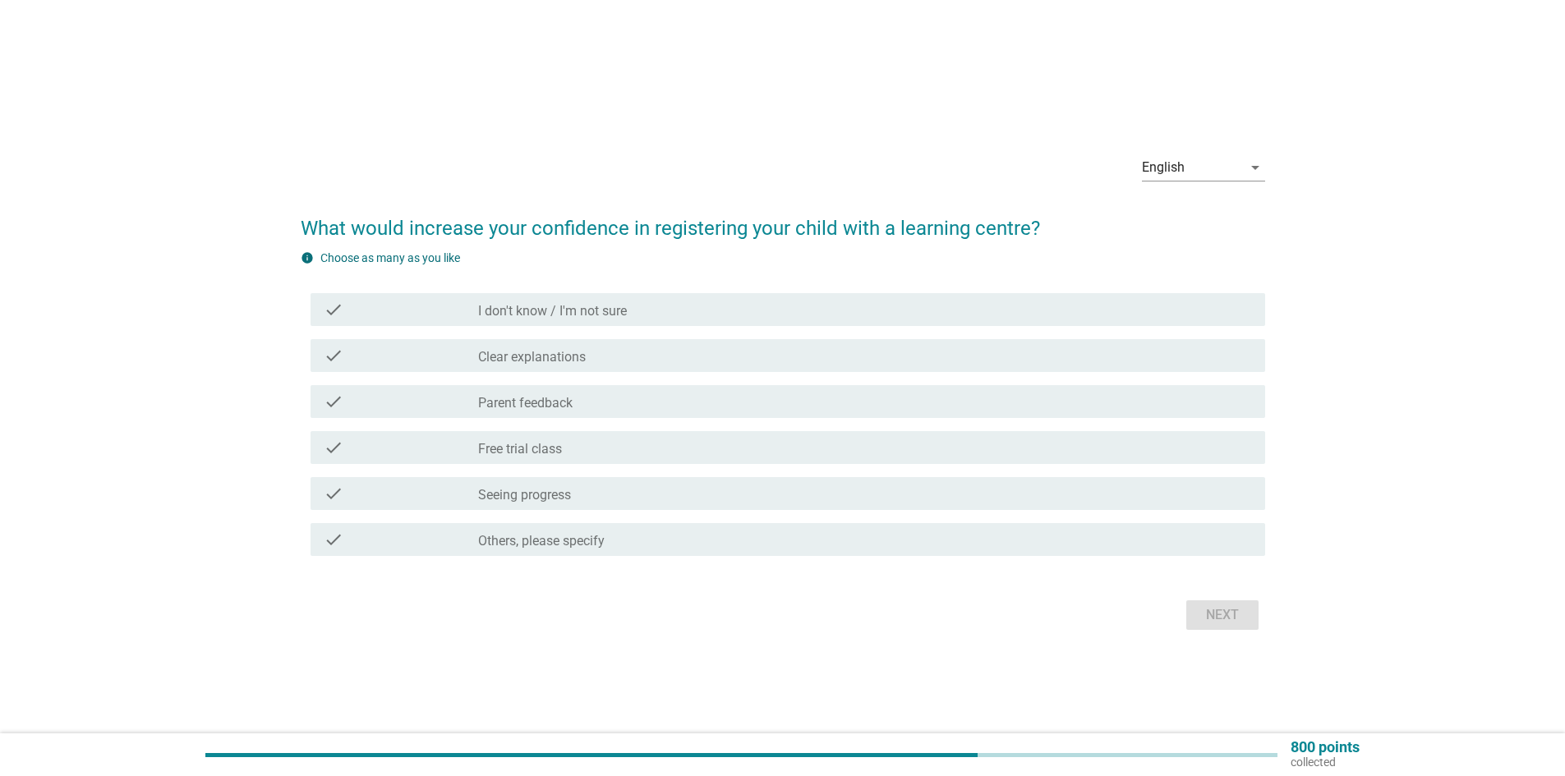
click at [569, 489] on label "Seeing progress" at bounding box center [524, 495] width 93 height 16
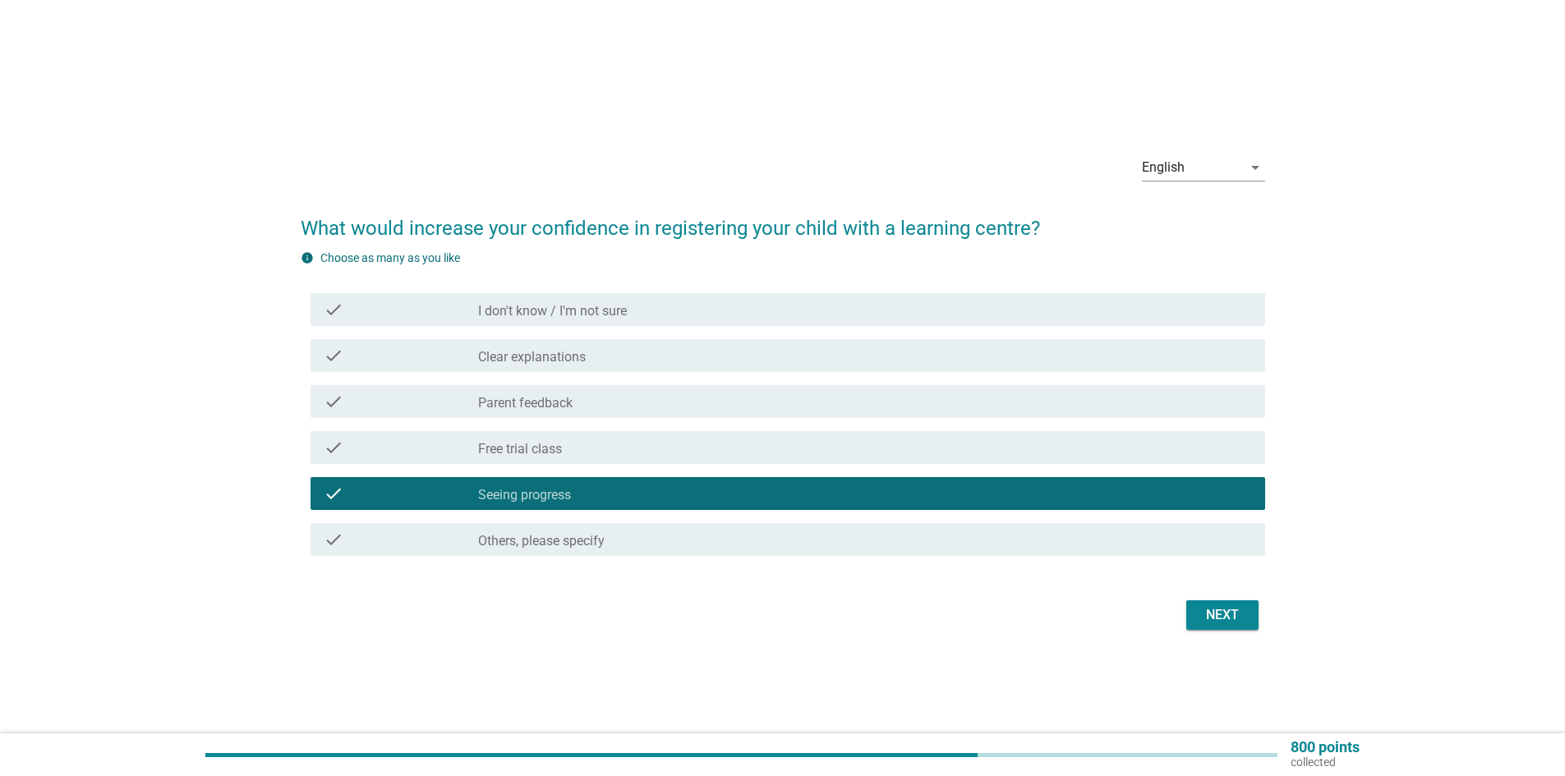
click at [532, 403] on label "Parent feedback" at bounding box center [525, 403] width 94 height 16
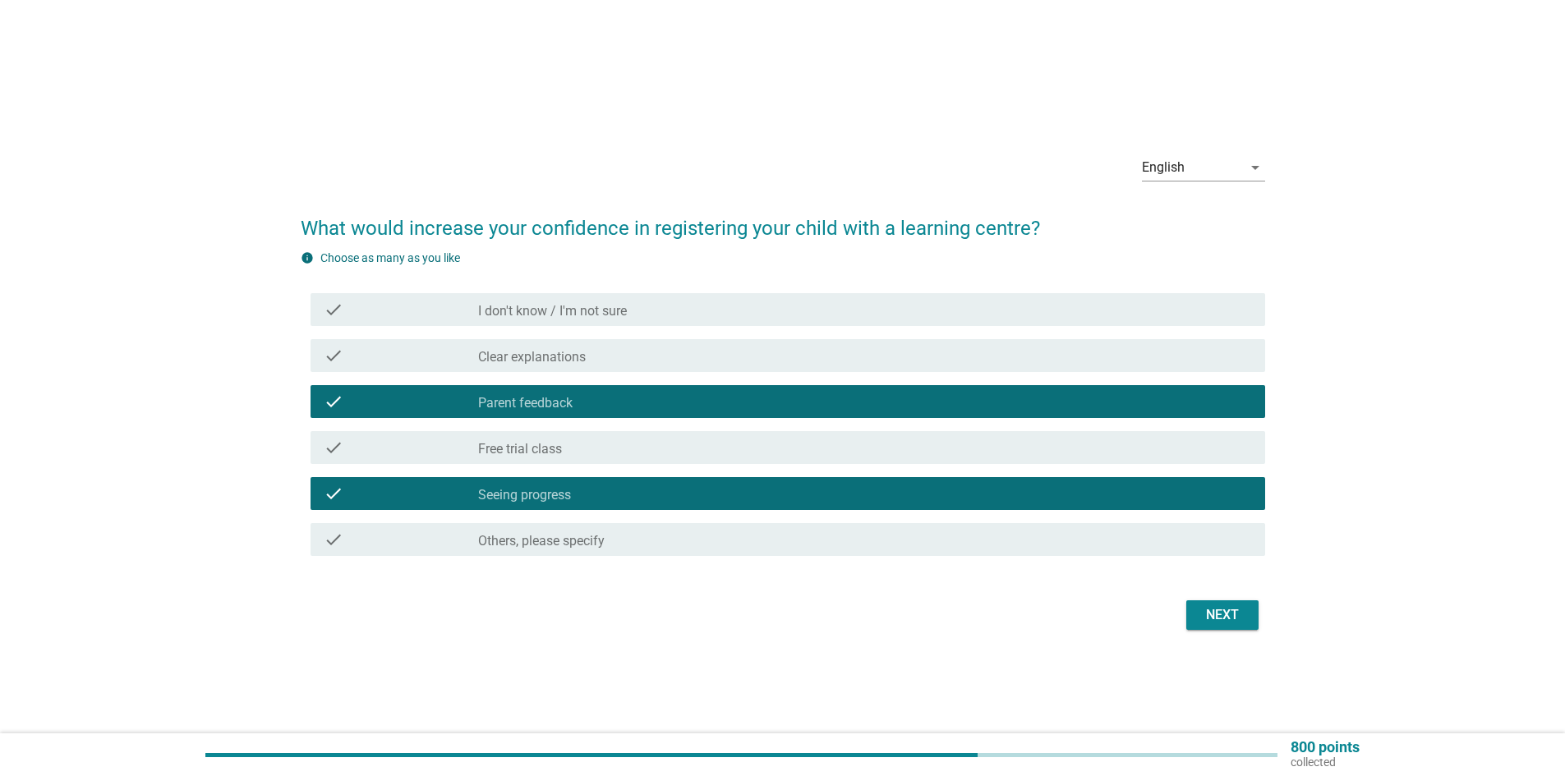
click at [1229, 621] on div "Next" at bounding box center [1223, 616] width 46 height 20
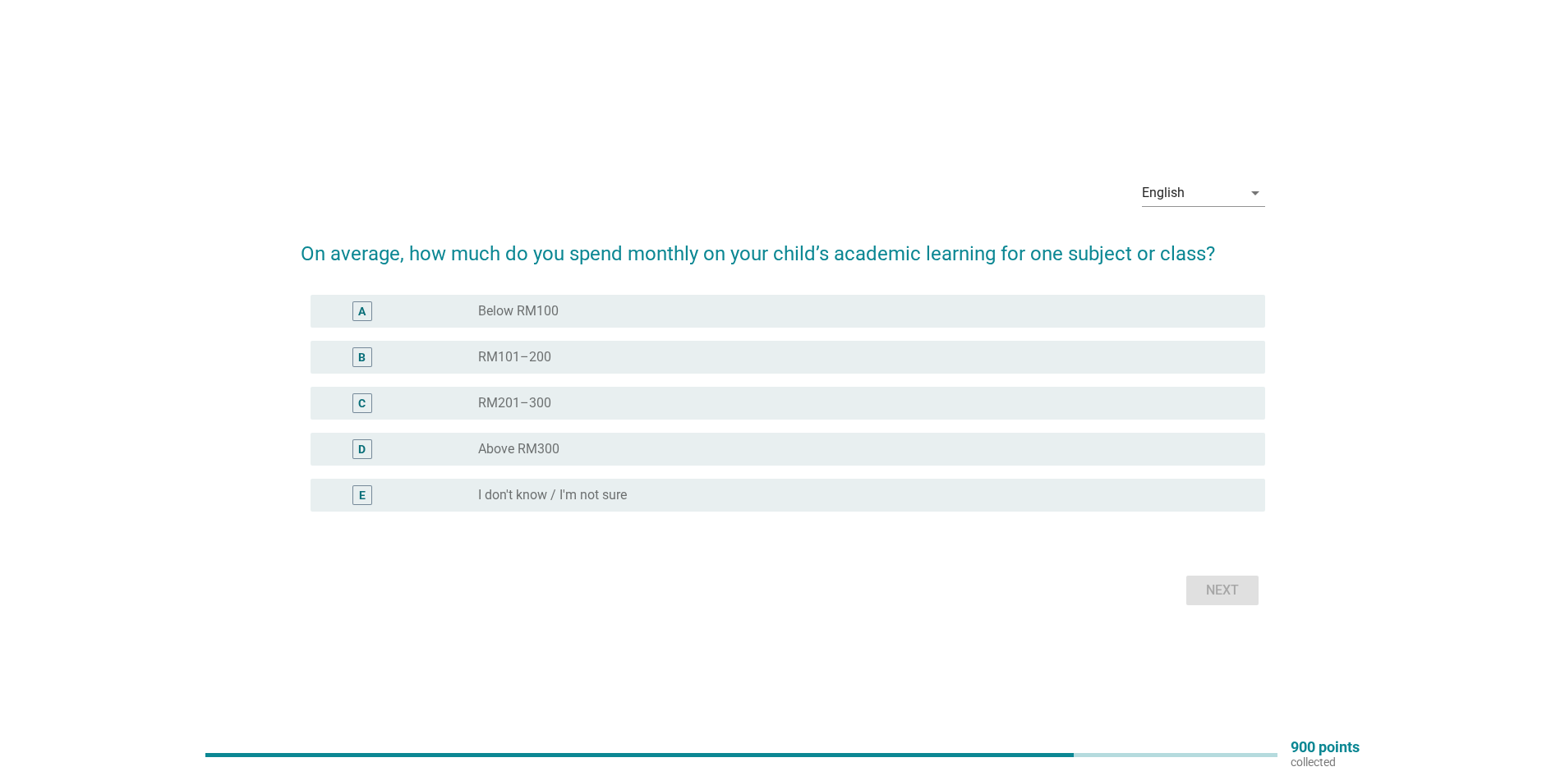
click at [454, 444] on div "D" at bounding box center [401, 450] width 154 height 20
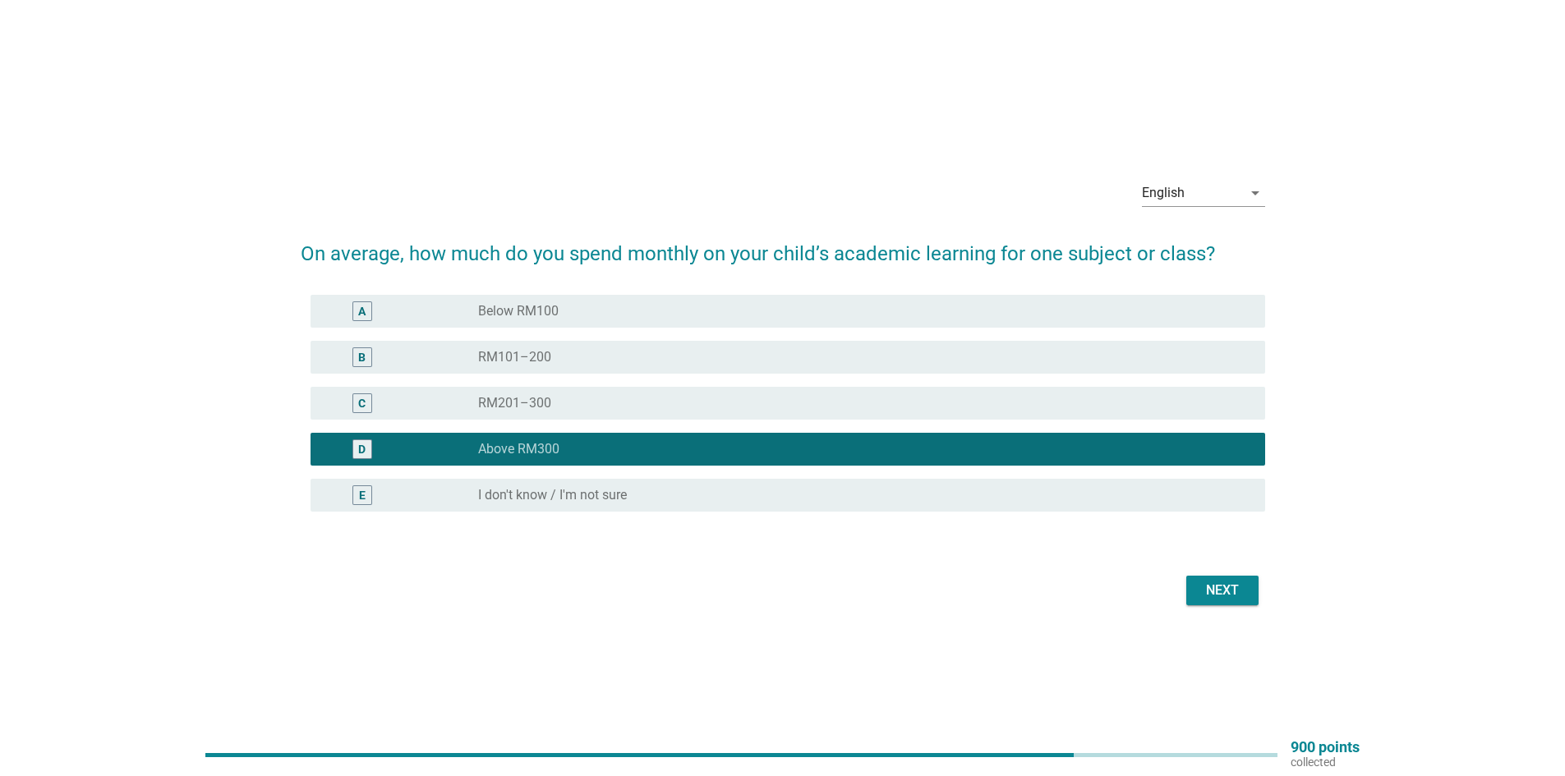
click at [1220, 588] on div "Next" at bounding box center [1223, 591] width 46 height 20
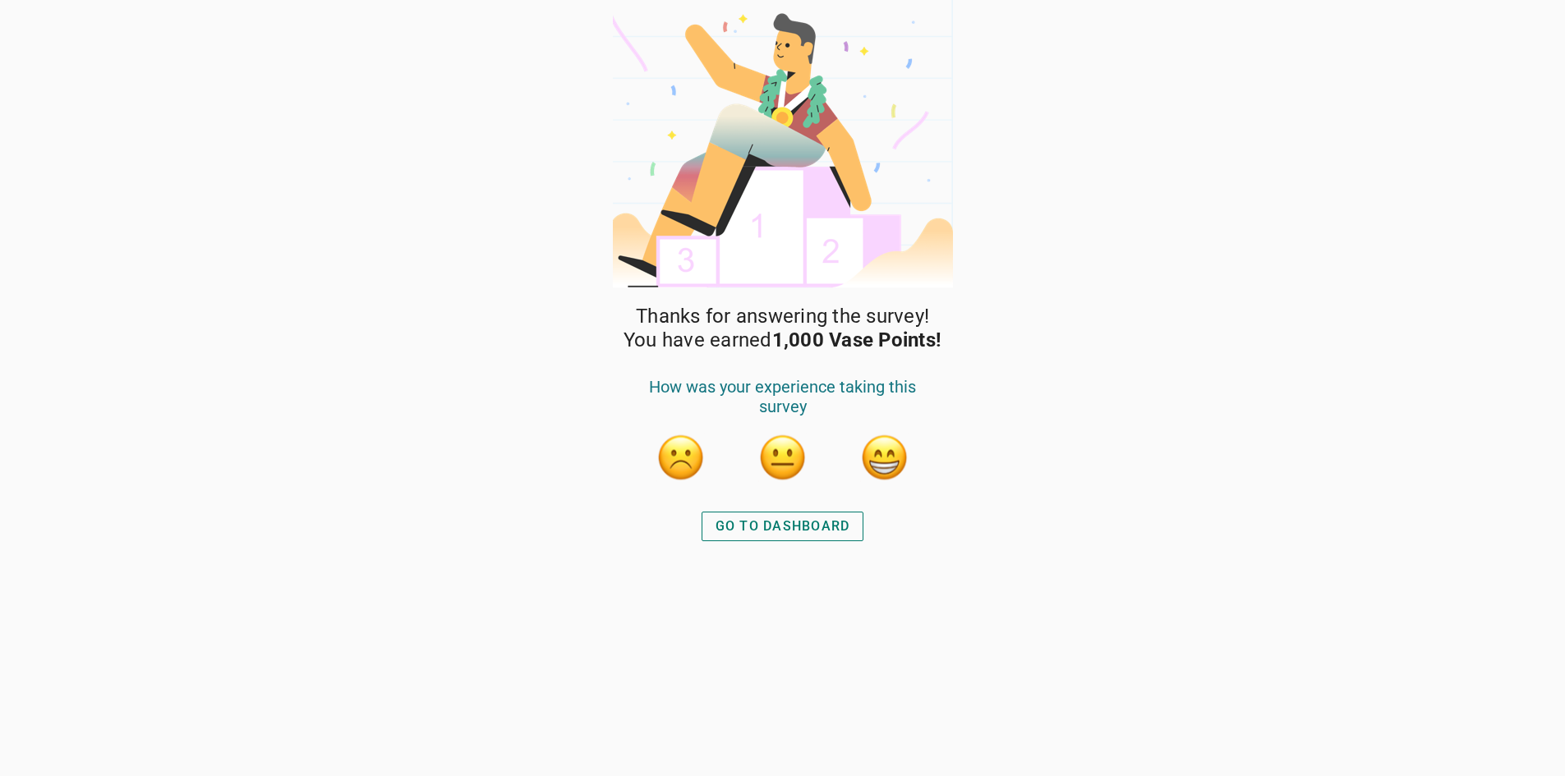
click at [816, 526] on div "GO TO DASHBOARD" at bounding box center [783, 527] width 135 height 20
